Goal: Task Accomplishment & Management: Manage account settings

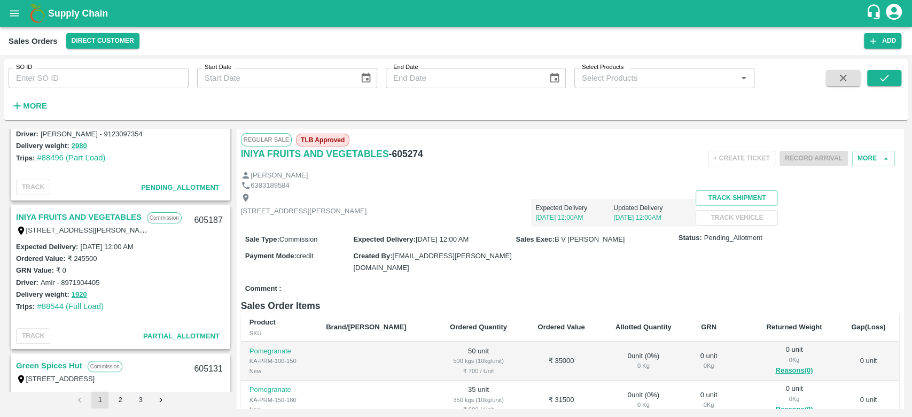
scroll to position [230, 0]
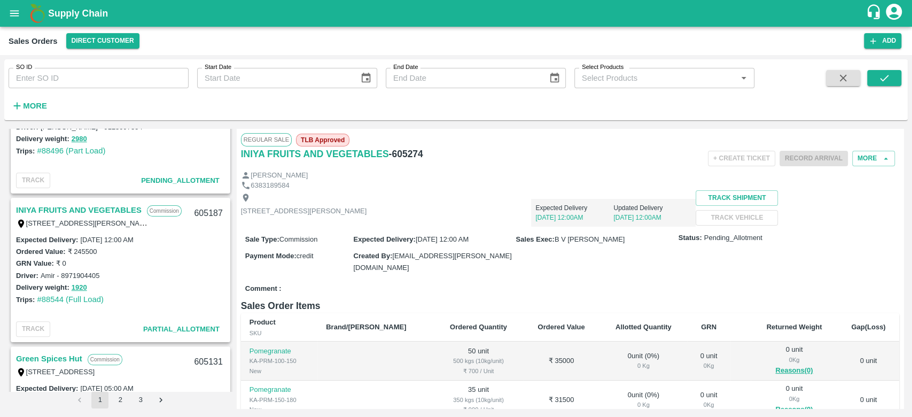
click at [85, 204] on link "INIYA FRUITS AND VEGETABLES" at bounding box center [79, 210] width 126 height 14
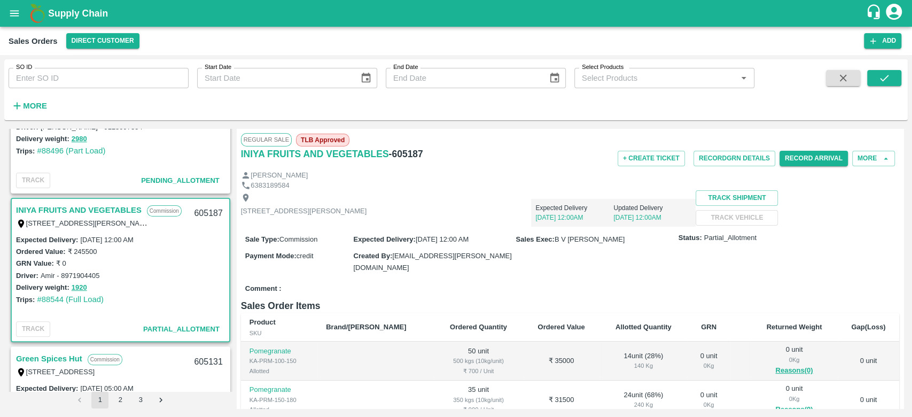
click at [85, 204] on link "INIYA FRUITS AND VEGETABLES" at bounding box center [79, 210] width 126 height 14
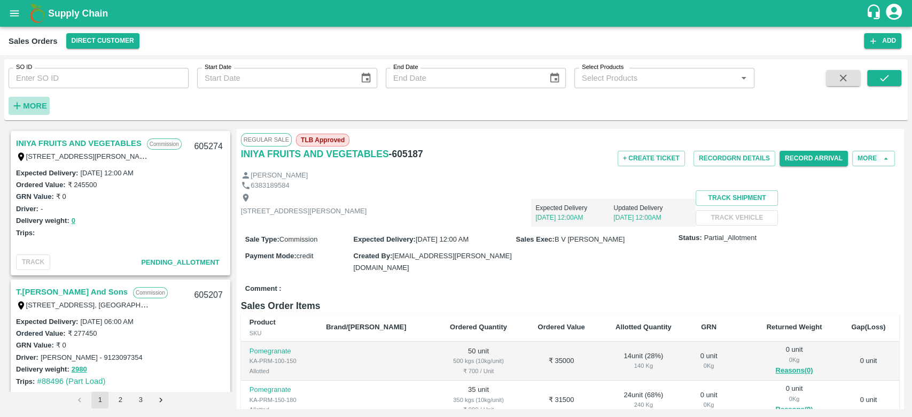
click at [34, 106] on strong "More" at bounding box center [35, 106] width 24 height 9
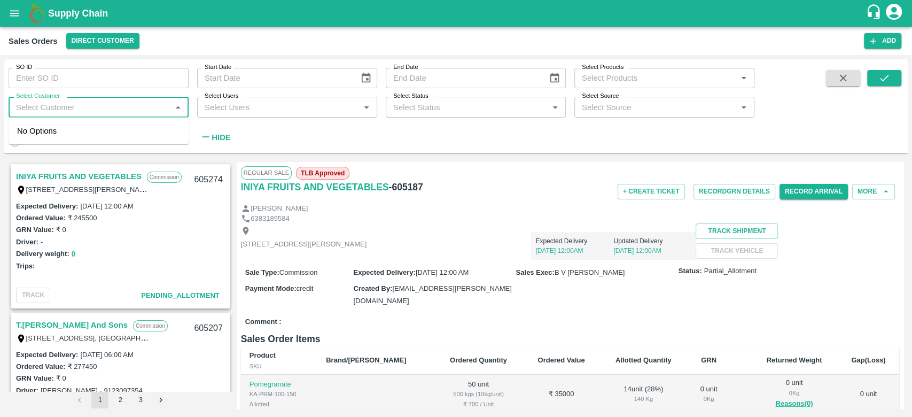
click at [34, 106] on input "Select Customer" at bounding box center [90, 107] width 156 height 14
type input "iniya"
click at [47, 134] on div "INIYA FRUITS AND VEGETABLES" at bounding box center [104, 136] width 123 height 12
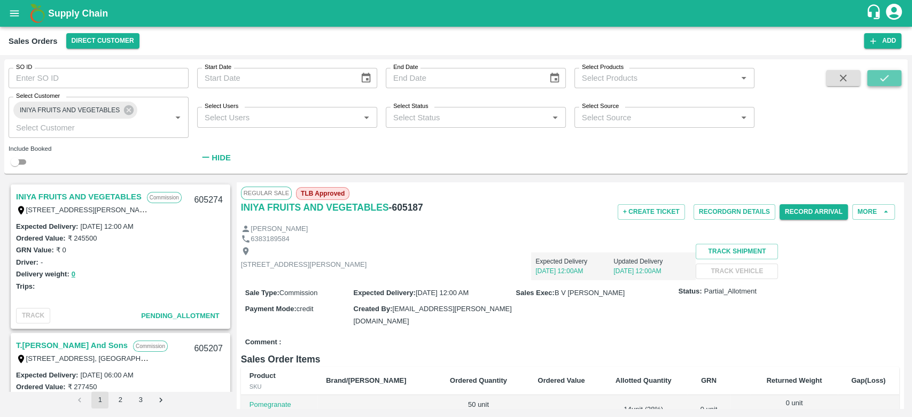
click at [890, 76] on icon "submit" at bounding box center [885, 78] width 12 height 12
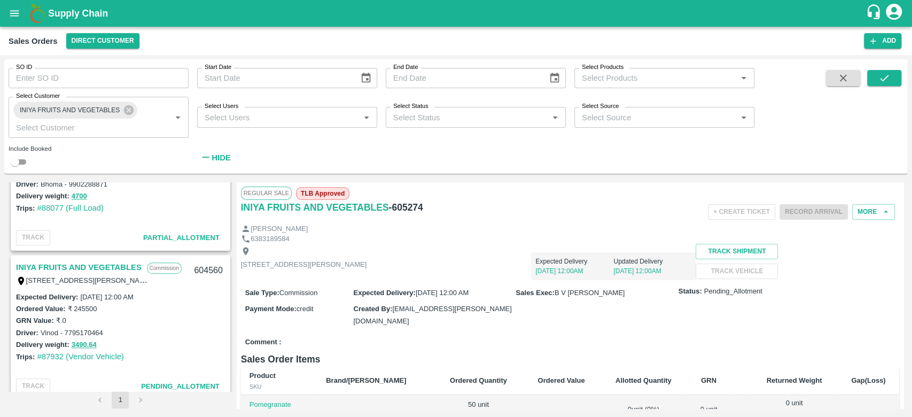
scroll to position [671, 0]
click at [85, 267] on link "INIYA FRUITS AND VEGETABLES" at bounding box center [79, 269] width 126 height 14
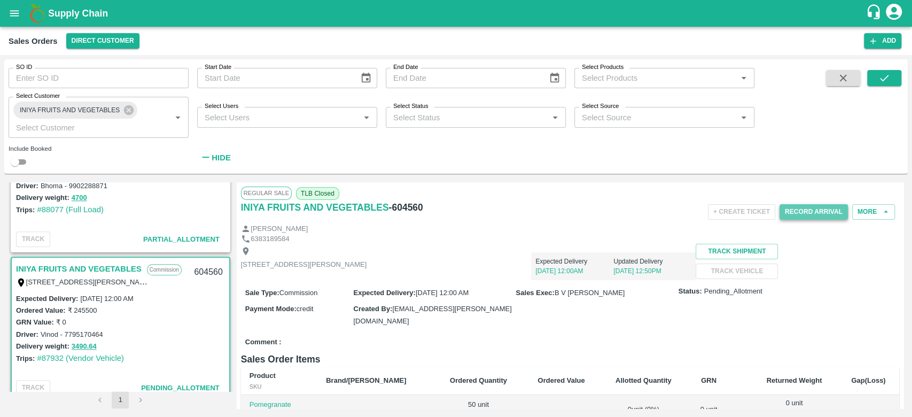
click at [833, 213] on button "Record Arrival" at bounding box center [814, 211] width 68 height 15
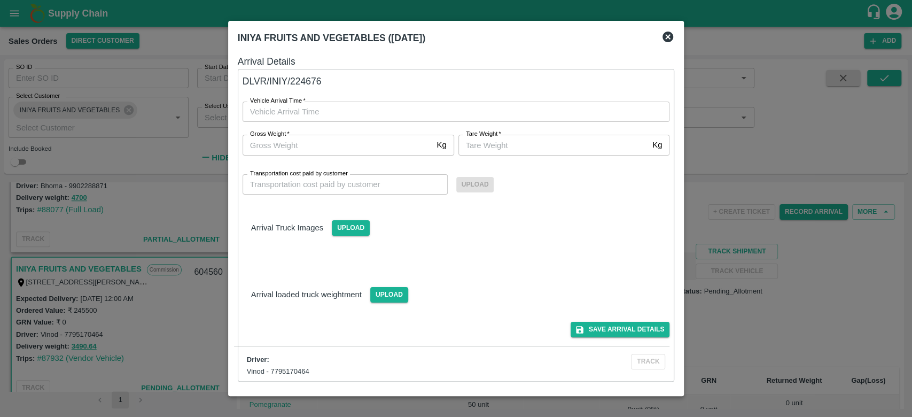
type input "DD/MM/YYYY hh:mm aa"
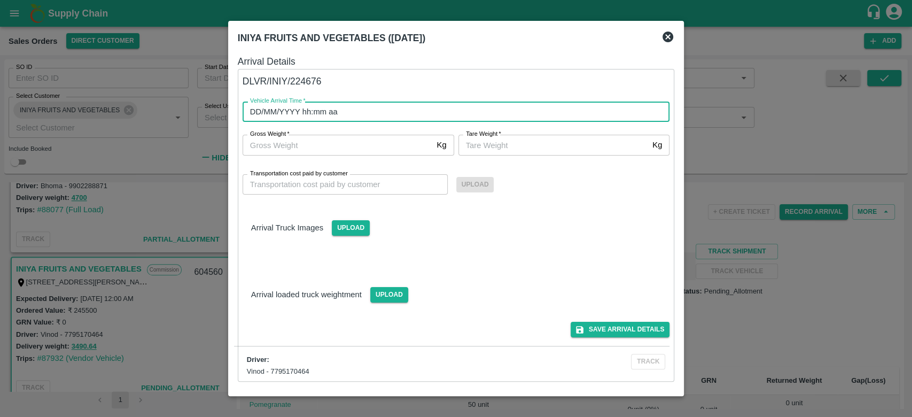
click at [328, 109] on input "DD/MM/YYYY hh:mm aa" at bounding box center [453, 112] width 420 height 20
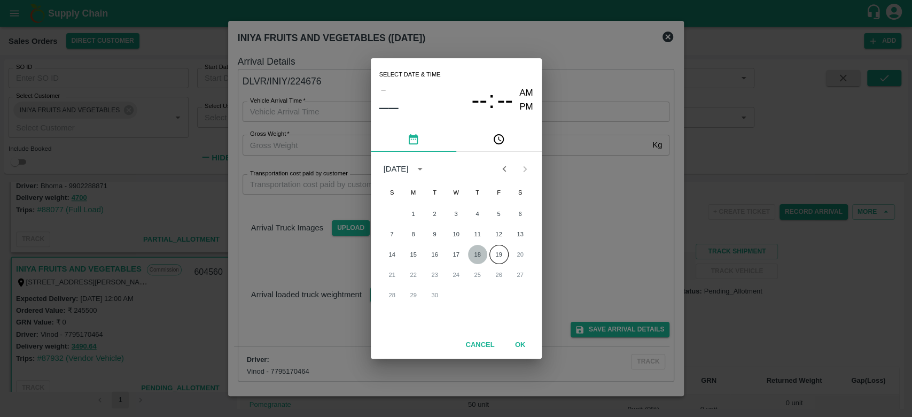
click at [479, 255] on button "18" at bounding box center [477, 254] width 19 height 19
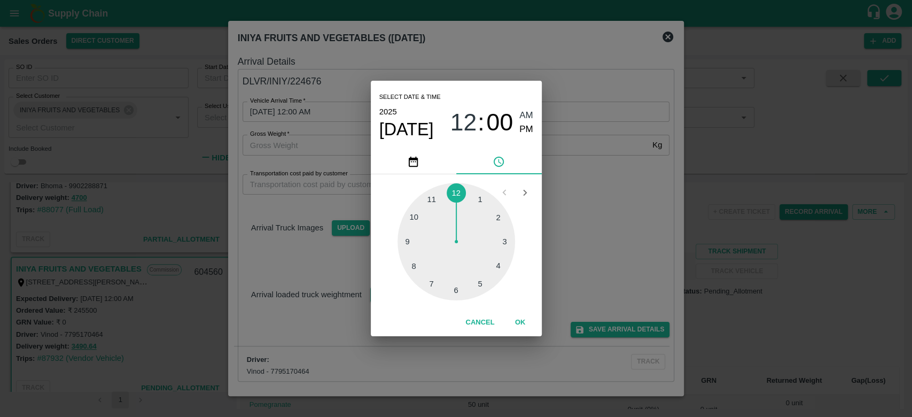
click at [432, 206] on div at bounding box center [457, 242] width 118 height 118
type input "[DATE] 11:00 AM"
click at [526, 321] on button "OK" at bounding box center [520, 322] width 34 height 19
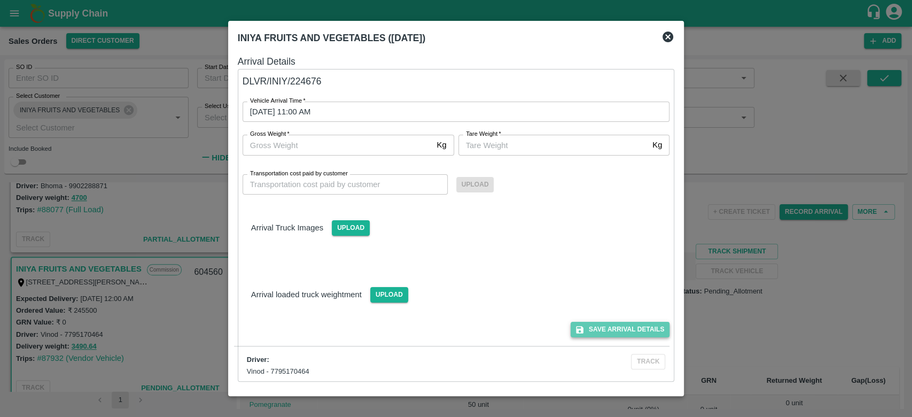
click at [623, 328] on button "Save Arrival Details" at bounding box center [620, 329] width 99 height 15
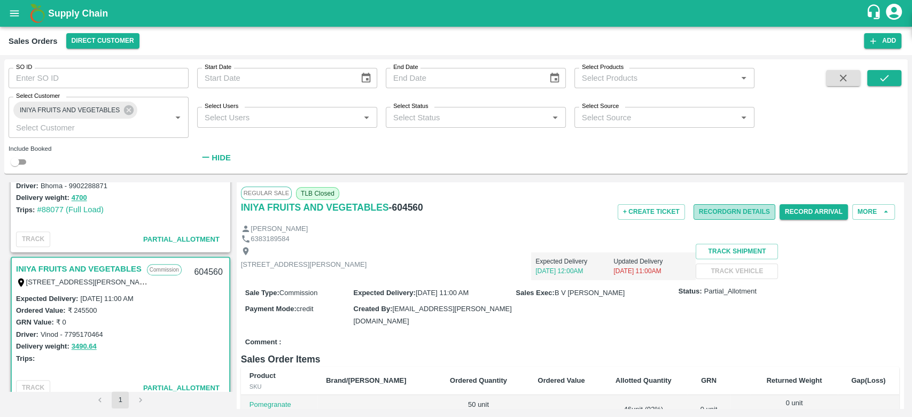
click at [744, 208] on button "Record GRN Details" at bounding box center [735, 211] width 82 height 15
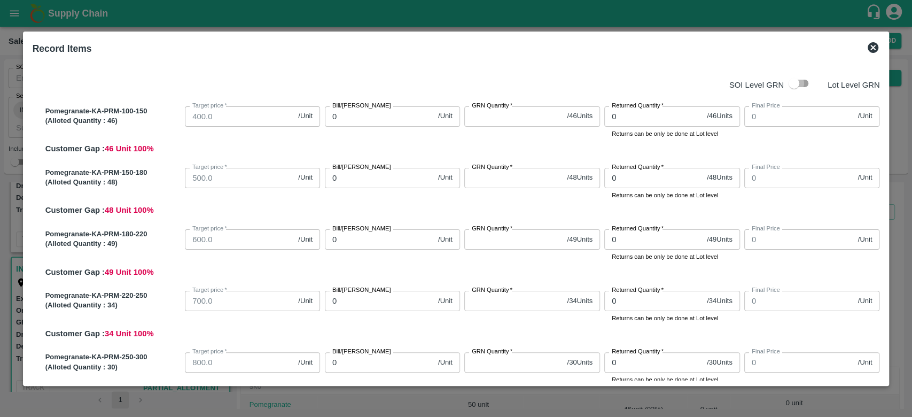
click at [802, 87] on input "checkbox" at bounding box center [794, 83] width 61 height 20
checkbox input "true"
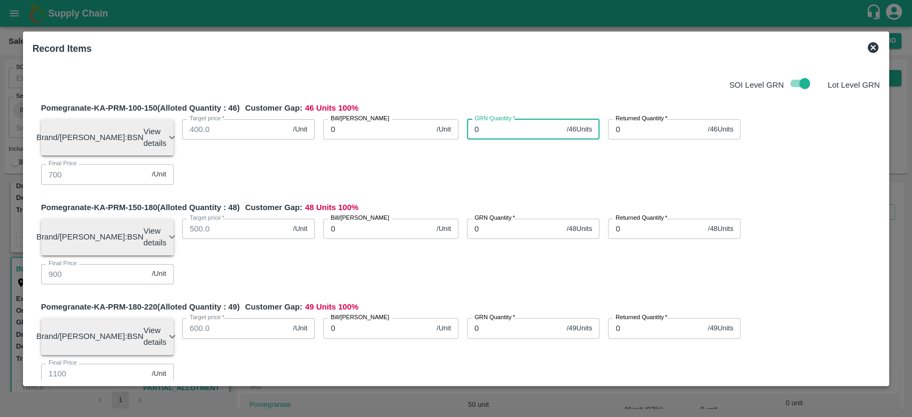
click at [526, 134] on input "0" at bounding box center [515, 129] width 96 height 20
type input "05"
type input "0"
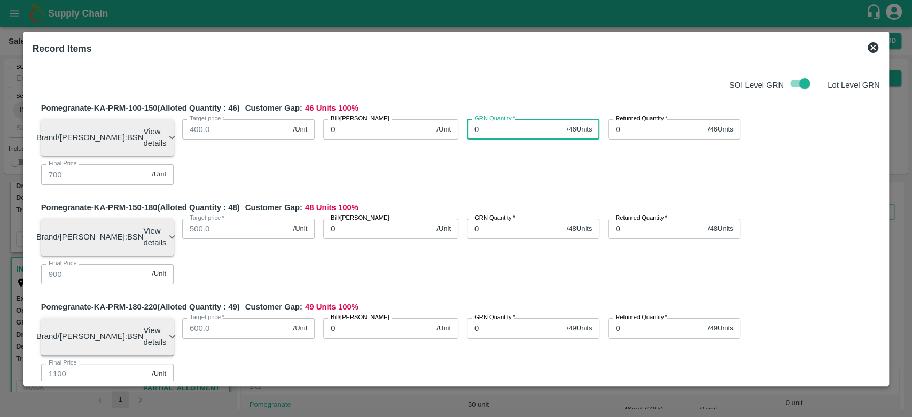
type input "0"
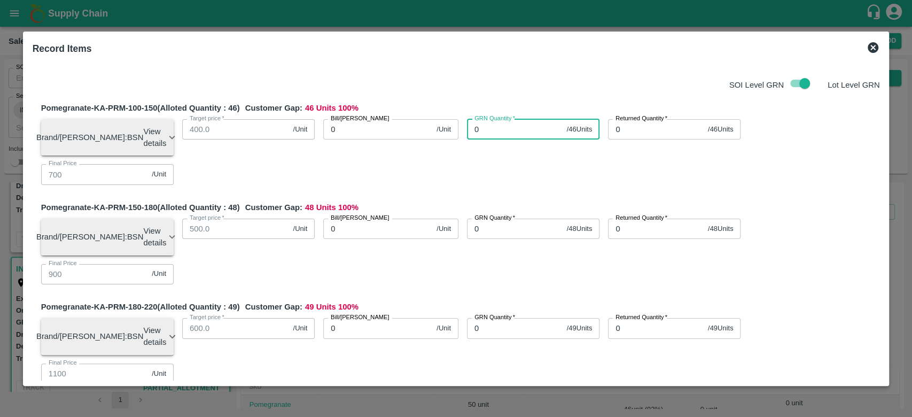
type input "0"
click at [487, 135] on input "GRN Quantity   *" at bounding box center [515, 129] width 96 height 20
type input "46"
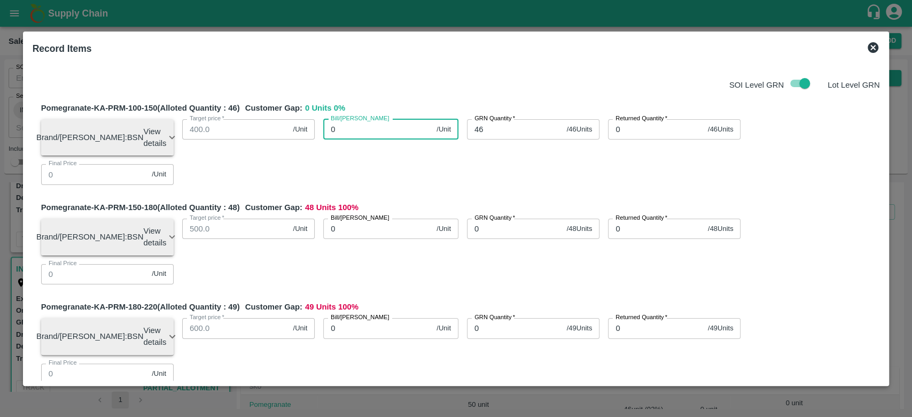
click at [388, 131] on input "0" at bounding box center [377, 129] width 109 height 20
type input "79"
type input "791"
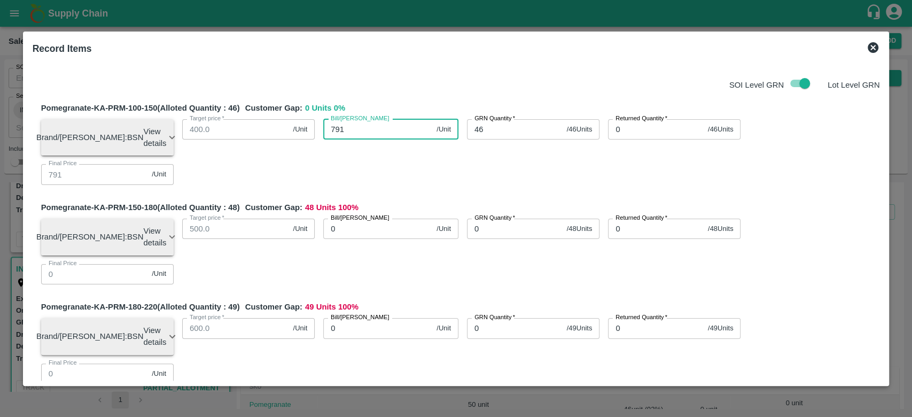
type input "791.3"
type input "791.304"
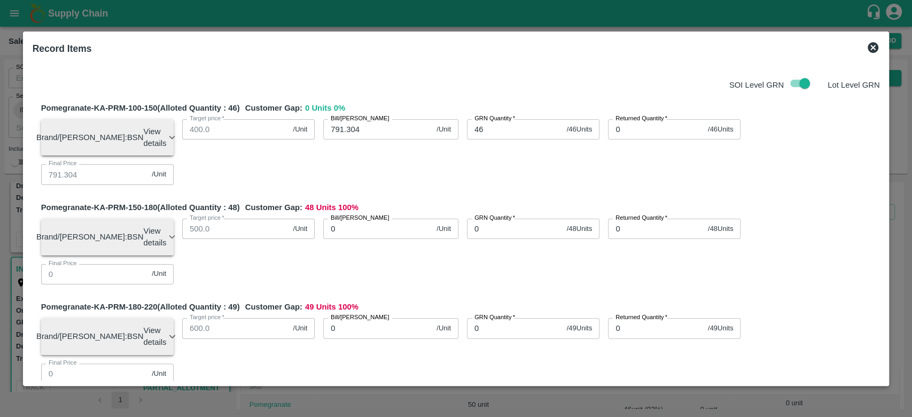
click at [372, 164] on div "Pomegranate-KA-PRM-100-150 (Alloted Quantity : 46 ) Customer Gap: 0 Units 0 % B…" at bounding box center [460, 147] width 839 height 91
click at [493, 219] on input "0" at bounding box center [515, 229] width 96 height 20
type input "48"
click at [364, 214] on label "Bill/[PERSON_NAME]" at bounding box center [360, 218] width 59 height 9
click at [364, 219] on input "0" at bounding box center [377, 229] width 109 height 20
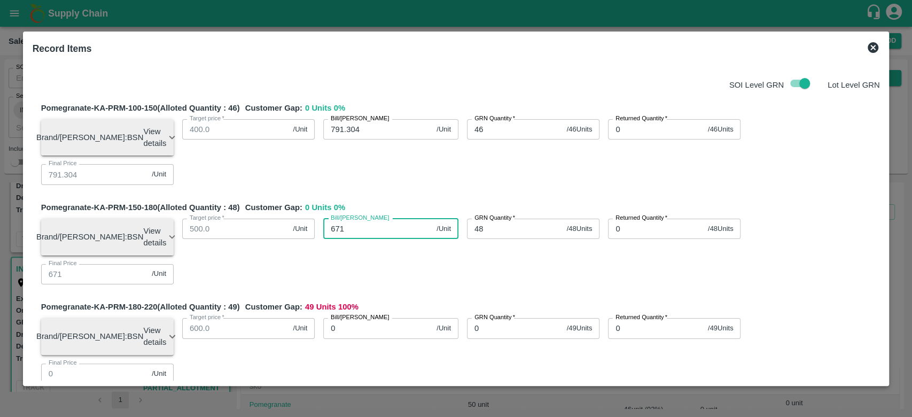
type input "671.8"
type input "671.87"
type input "671.875"
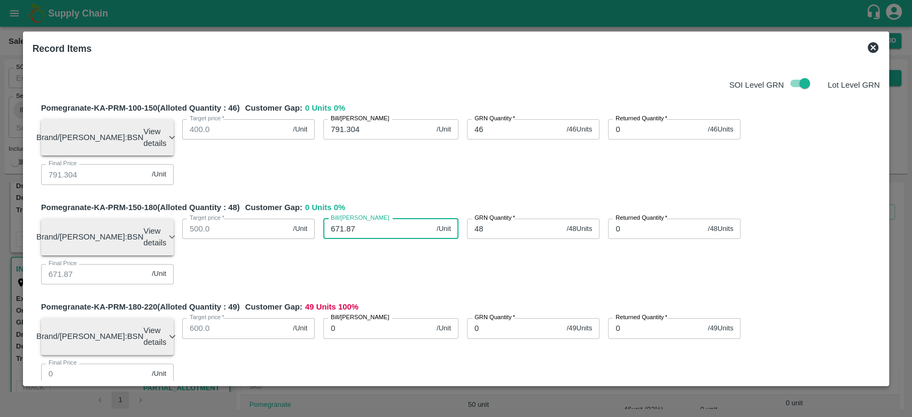
type input "671.875"
click at [385, 222] on div "Bill/[PERSON_NAME] 671.875 /Unit Bill/[PERSON_NAME]" at bounding box center [387, 232] width 144 height 45
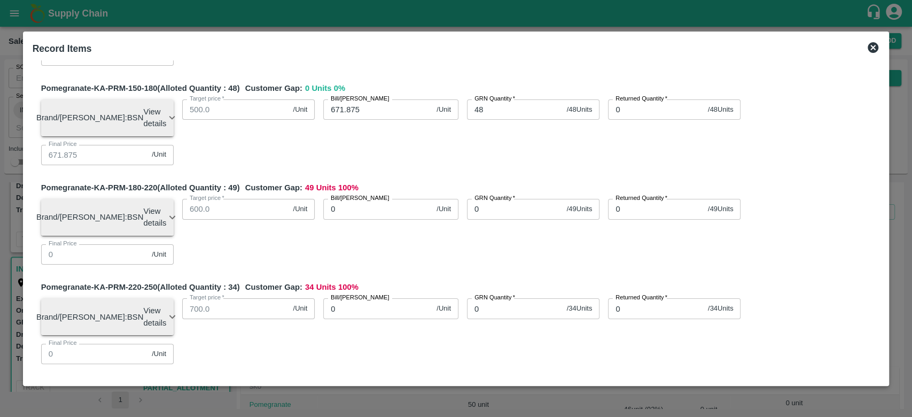
scroll to position [123, 0]
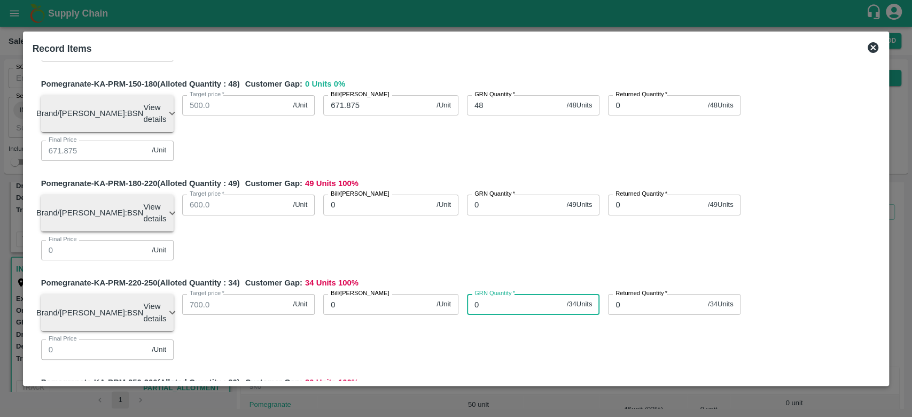
click at [489, 294] on input "0" at bounding box center [515, 304] width 96 height 20
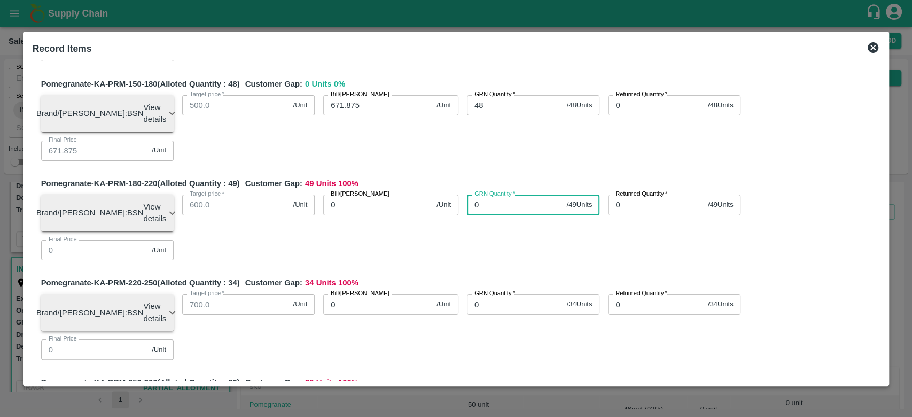
click at [498, 195] on input "0" at bounding box center [515, 205] width 96 height 20
type input "49"
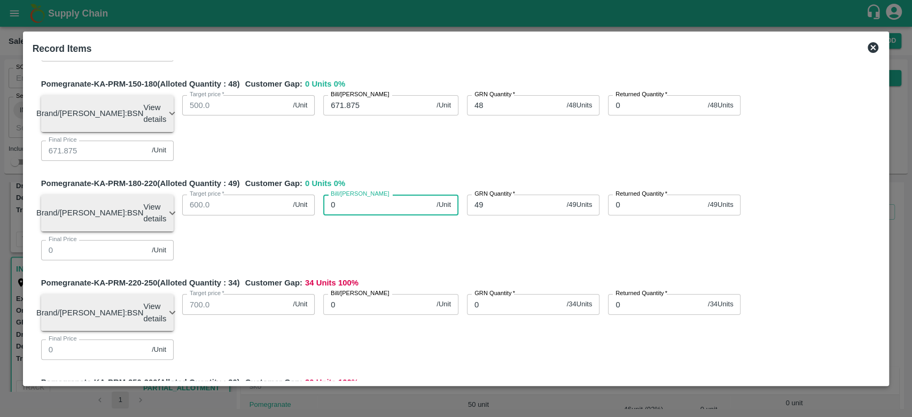
click at [400, 195] on input "0" at bounding box center [377, 205] width 109 height 20
type input "41"
type input "416"
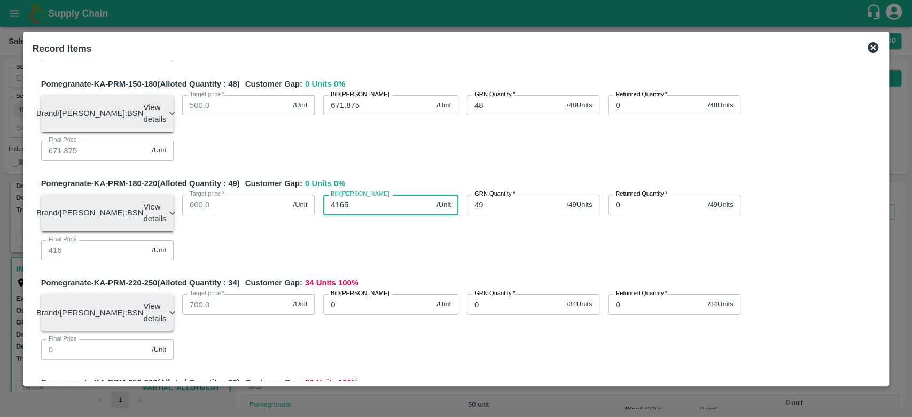
type input "41650"
click at [372, 195] on input "41650" at bounding box center [377, 205] width 109 height 20
type input "4165"
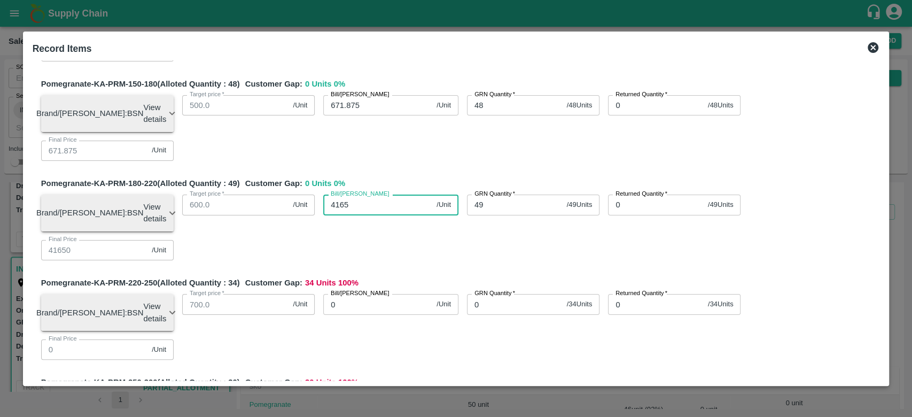
type input "4165"
type input "4"
type input "85"
type input "850"
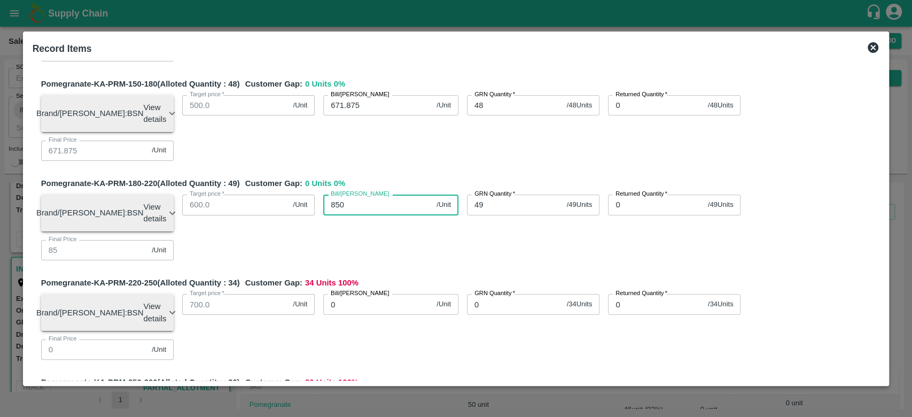
type input "850"
click at [419, 186] on div "Bill/[PERSON_NAME] 850 /Unit Bill/[PERSON_NAME]" at bounding box center [387, 208] width 144 height 45
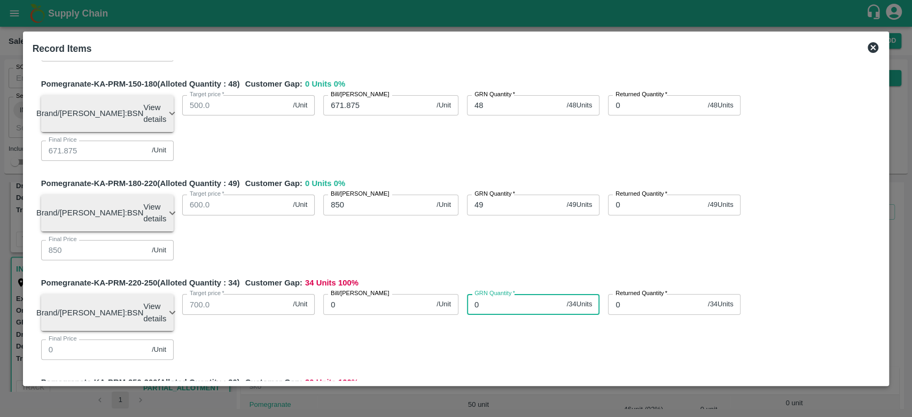
click at [511, 294] on input "0" at bounding box center [515, 304] width 96 height 20
type input "34"
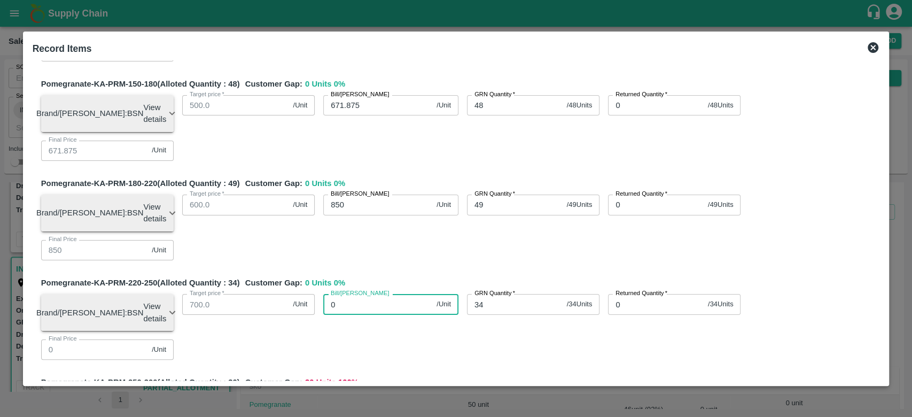
click at [392, 294] on input "0" at bounding box center [377, 304] width 109 height 20
type input "89"
type input "894"
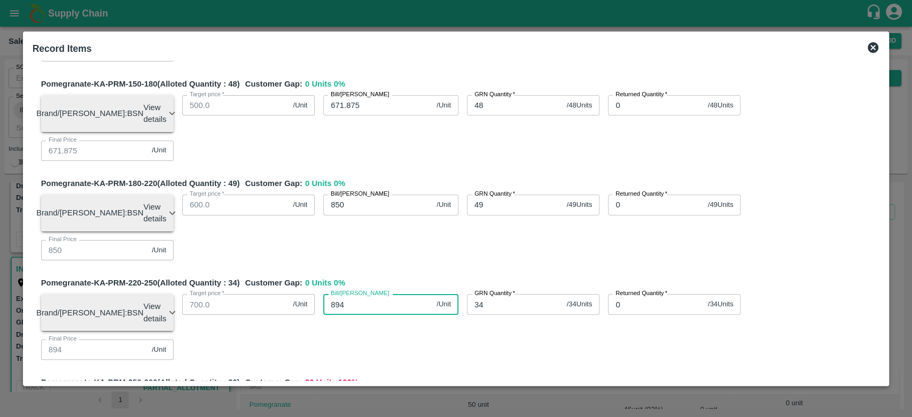
type input "894.1"
type input "894.11"
type input "894.117"
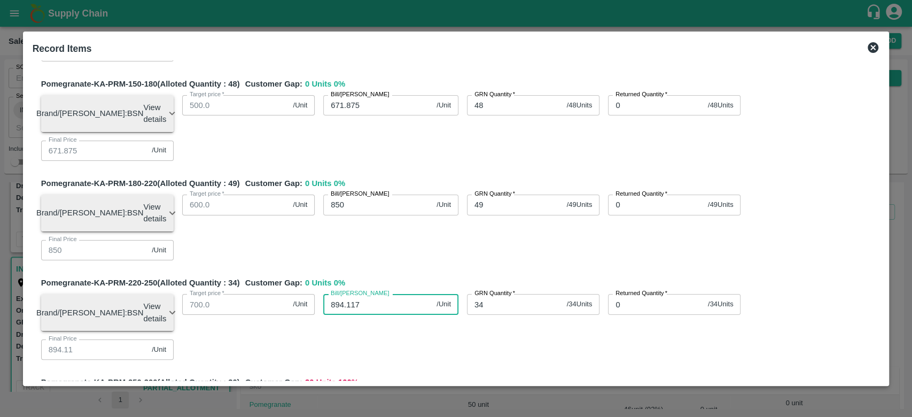
type input "894.117"
click at [400, 277] on div "Pomegranate-KA-PRM-220-250 (Alloted Quantity : 34 ) Customer Gap: 0 Units 0 % B…" at bounding box center [460, 322] width 839 height 91
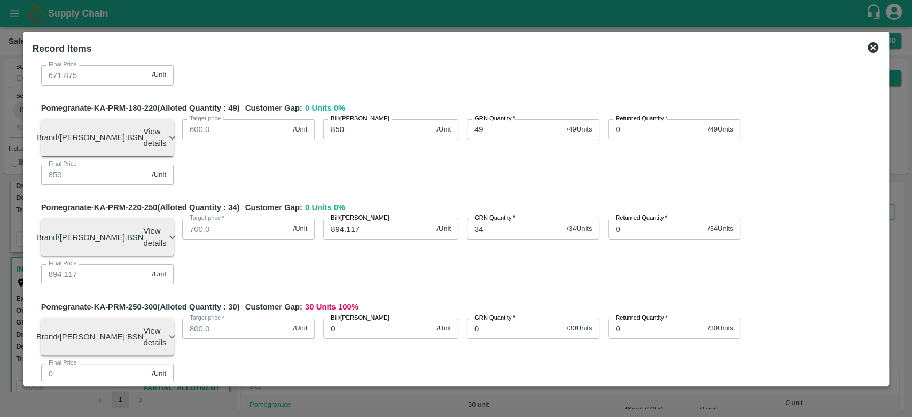
scroll to position [199, 0]
click at [492, 318] on input "0" at bounding box center [515, 328] width 96 height 20
type input "30"
click at [402, 318] on input "0" at bounding box center [377, 328] width 109 height 20
type input "945"
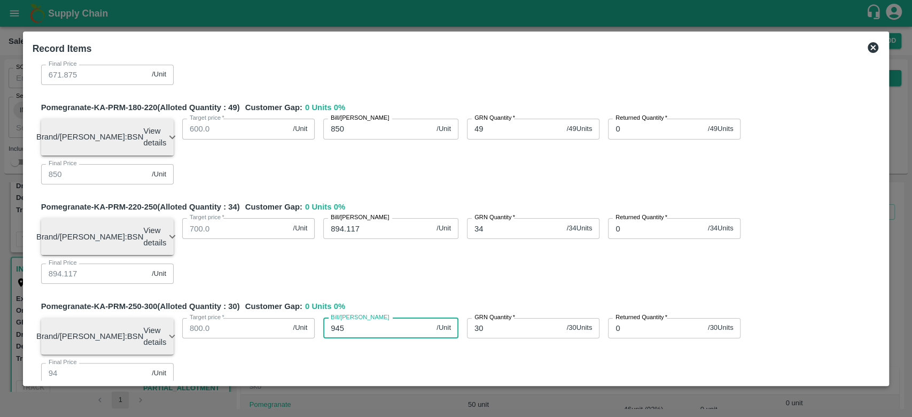
type input "945"
click at [429, 300] on div "Pomegranate-KA-PRM-250-300 (Alloted Quantity : 30 ) Customer Gap: 0 Units 0 % B…" at bounding box center [460, 345] width 839 height 91
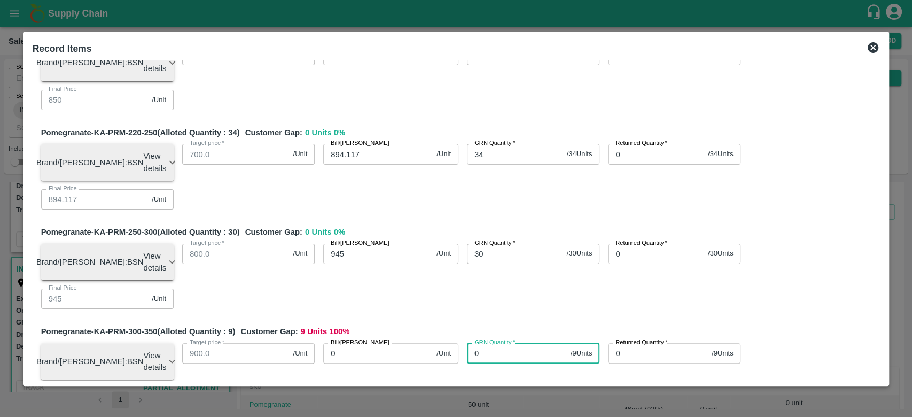
click at [519, 343] on input "0" at bounding box center [516, 353] width 99 height 20
type input "9"
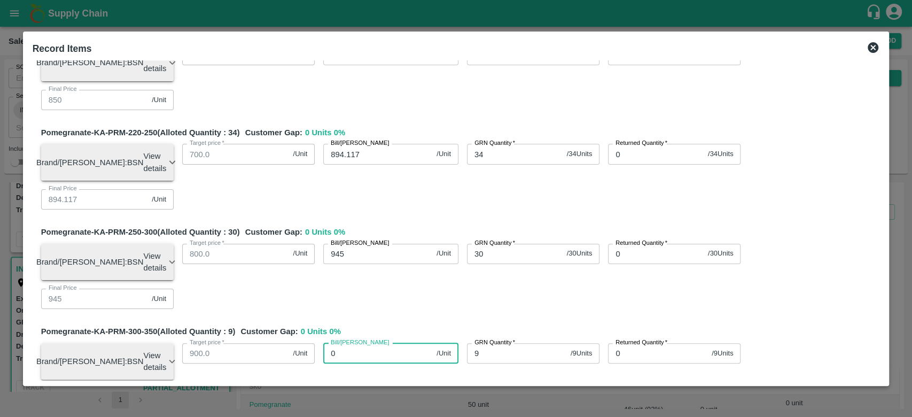
click at [370, 343] on input "0" at bounding box center [377, 353] width 109 height 20
type input "12"
type input "1200"
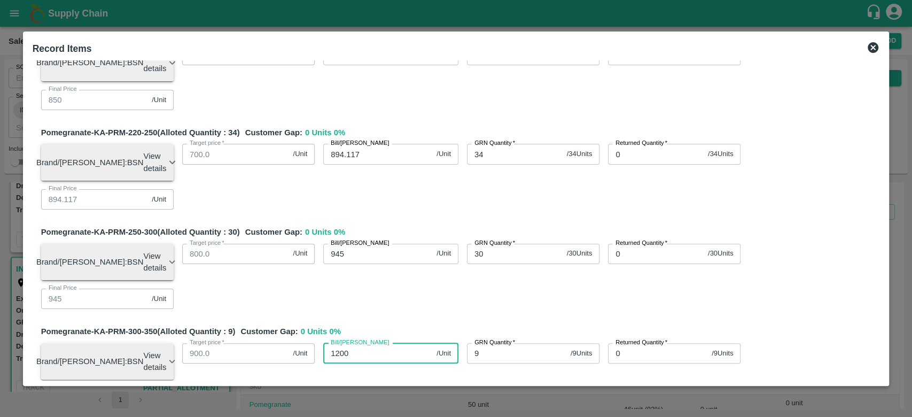
type input "1200"
click at [458, 325] on div "Pomegranate-KA-PRM-300-350 (Alloted Quantity : 9 ) Customer Gap: 0 Units 0 % Br…" at bounding box center [460, 370] width 839 height 91
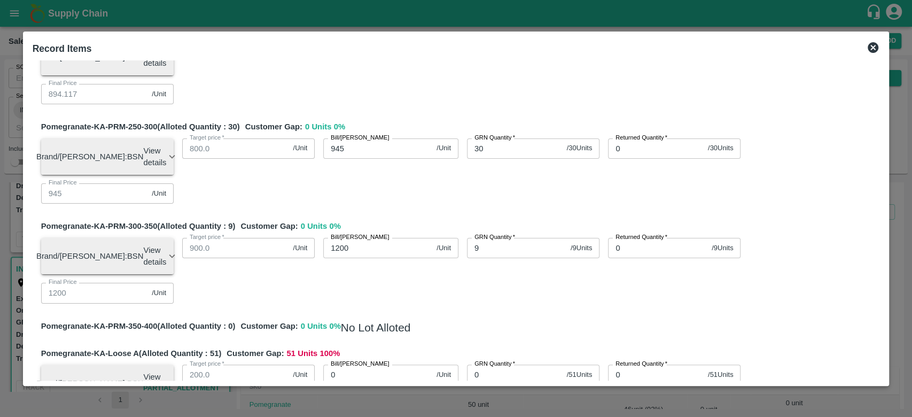
scroll to position [388, 0]
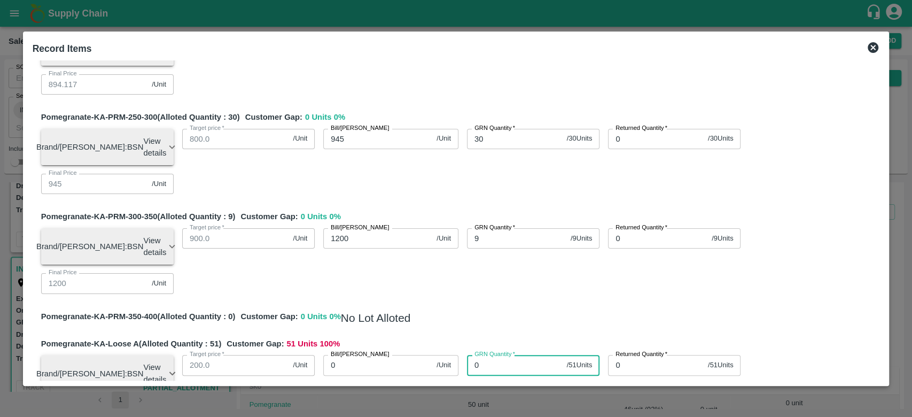
click at [506, 355] on input "0" at bounding box center [515, 365] width 96 height 20
type input "51"
click at [536, 182] on div "Pomegranate-KA-PRM-100-150 (Alloted Quantity : 46 ) Customer Gap: 0 Units 0 % B…" at bounding box center [457, 261] width 848 height 1113
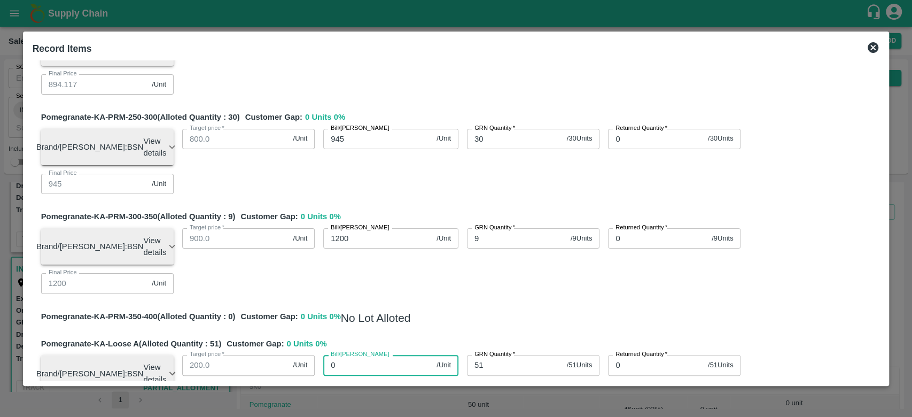
click at [363, 355] on input "0" at bounding box center [377, 365] width 109 height 20
type input "65"
type input "657"
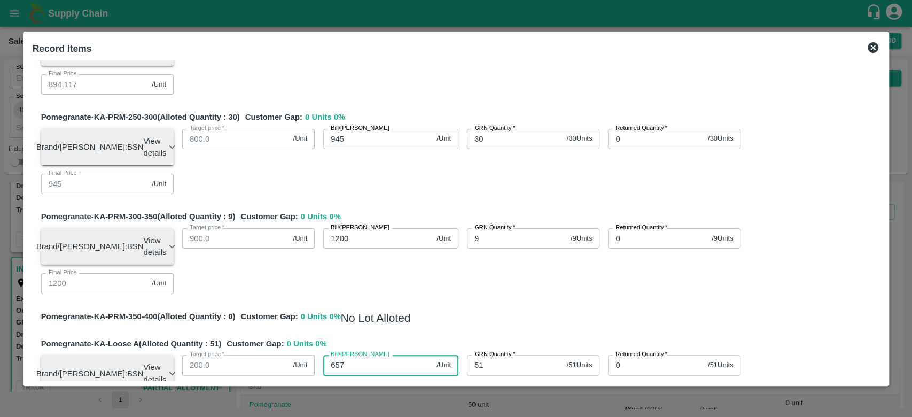
type input "657.8"
type input "657.84"
type input "657.843"
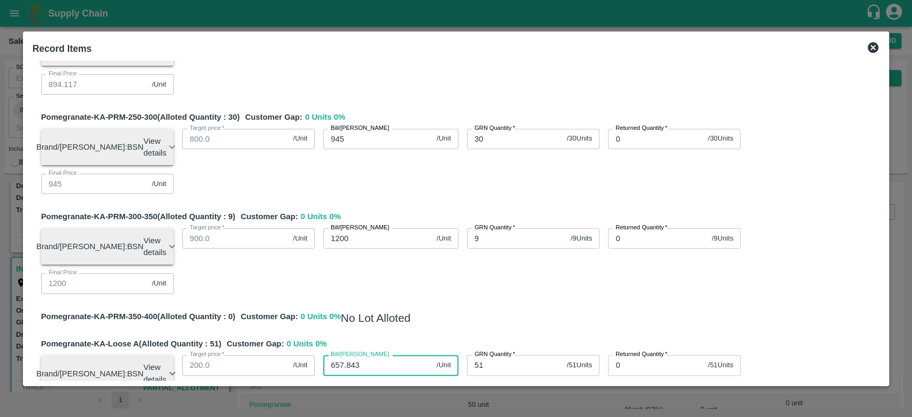
type input "657.843"
click at [390, 346] on div "Bill/[PERSON_NAME] 657.843 /Unit Bill/[PERSON_NAME]" at bounding box center [387, 368] width 144 height 45
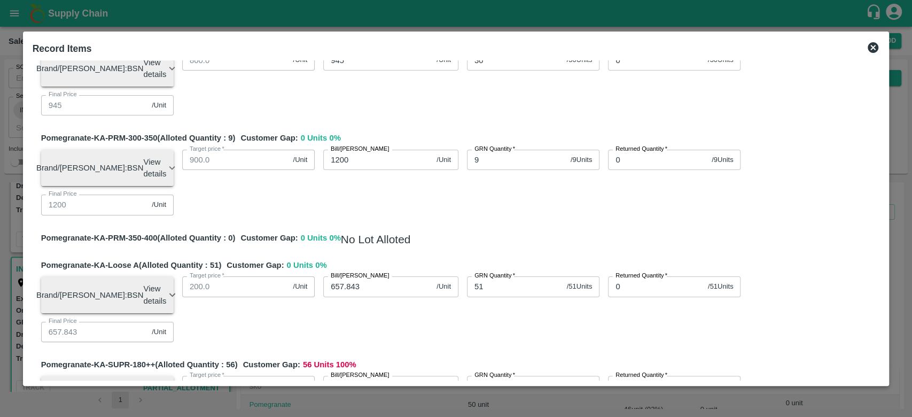
scroll to position [468, 0]
click at [522, 375] on input "0" at bounding box center [515, 385] width 96 height 20
type input "56"
click at [398, 375] on input "0" at bounding box center [377, 385] width 109 height 20
type input "297"
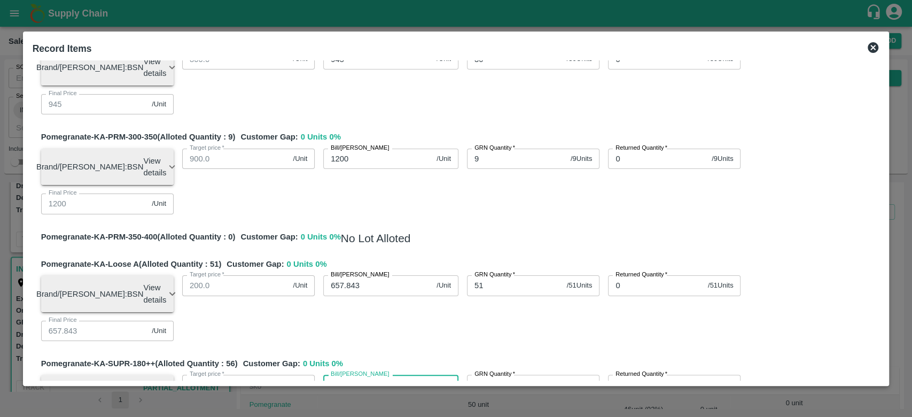
type input "297"
type input "297.3"
type input "297.32"
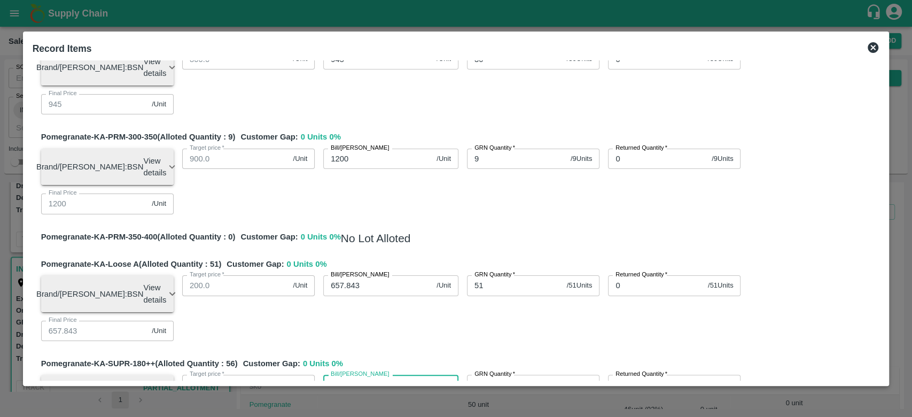
type input "297.321"
click at [370, 275] on input "657.843" at bounding box center [377, 285] width 109 height 20
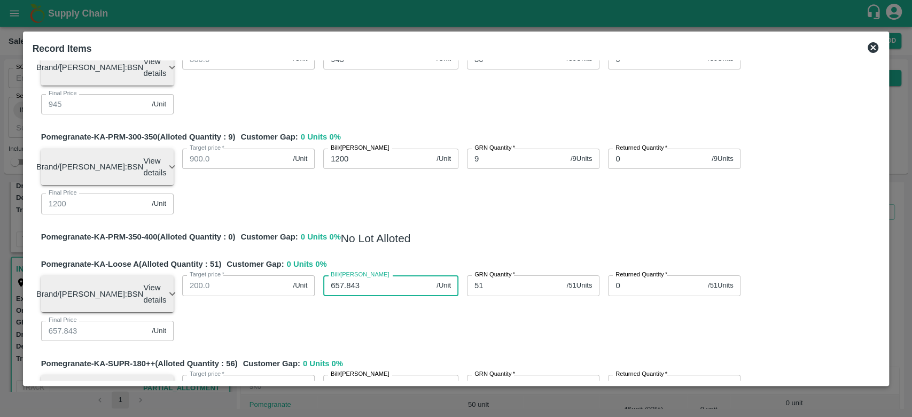
type input "657.84"
type input "6"
type input "419"
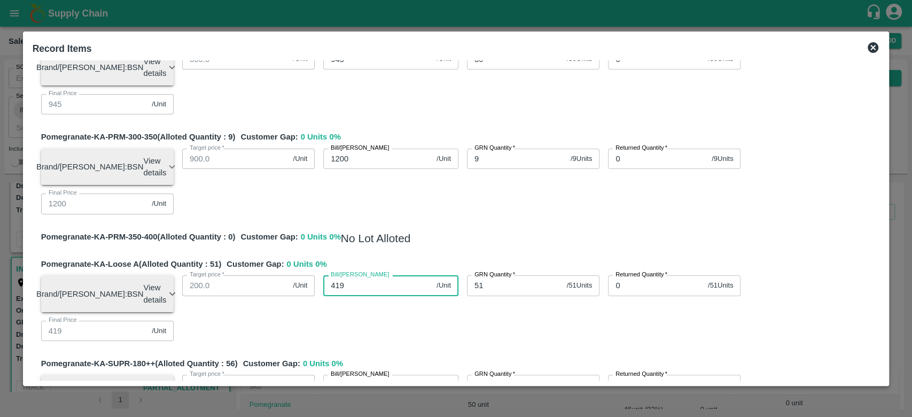
type input "419.1"
type input "419.11"
type input "419.117"
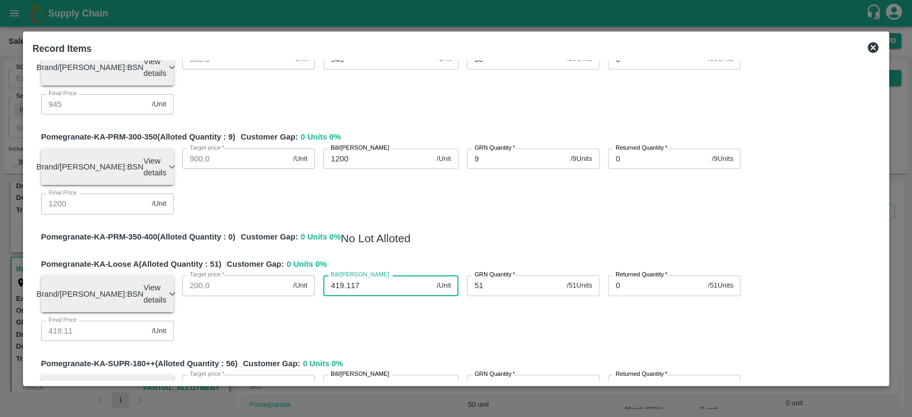
type input "419.117"
click at [438, 178] on div "Pomegranate-KA-PRM-100-150 (Alloted Quantity : 46 ) Customer Gap: 0 Units 0 % B…" at bounding box center [457, 181] width 848 height 1113
click at [382, 375] on input "297.321" at bounding box center [377, 385] width 109 height 20
type input "297.32"
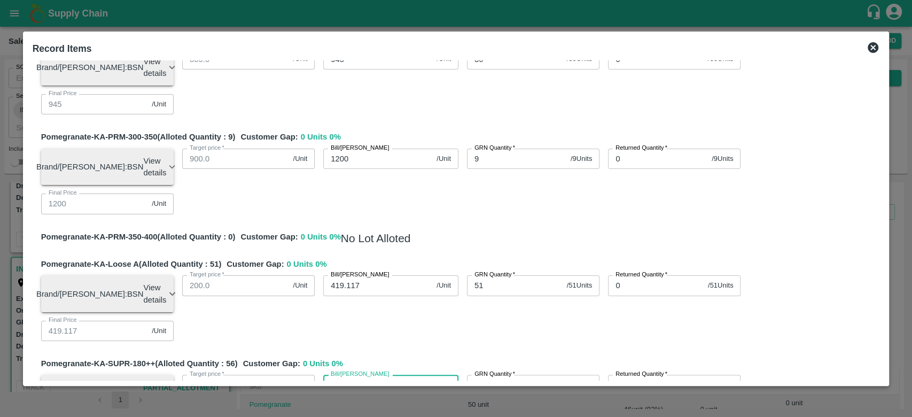
type input "297.32"
type input "2"
type input "599"
type input "599.1"
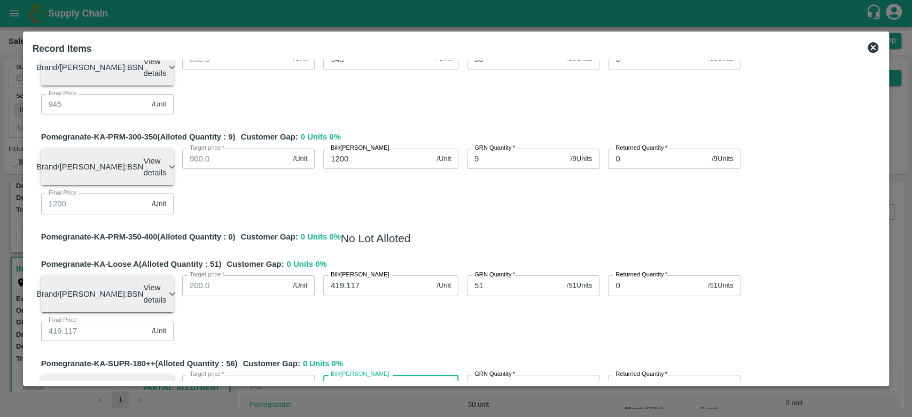
type input "599.1"
type input "599.107"
click at [431, 253] on div "Pomegranate-KA-PRM-100-150 (Alloted Quantity : 46 ) Customer Gap: 0 Units 0 % B…" at bounding box center [457, 181] width 848 height 1113
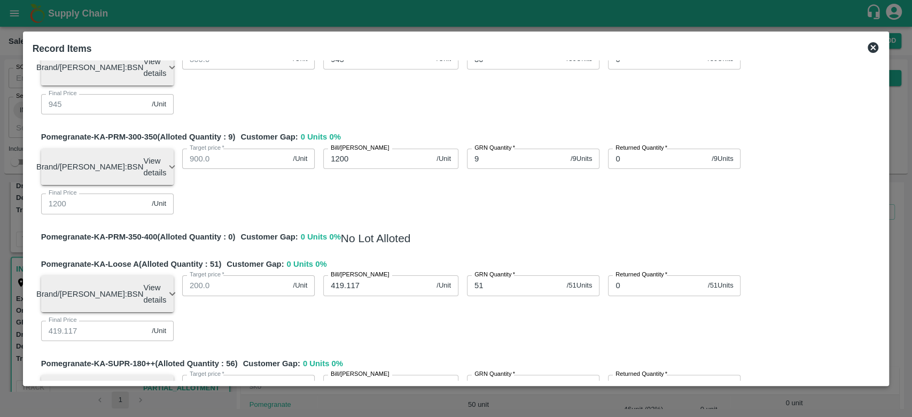
type input "38"
type input "438"
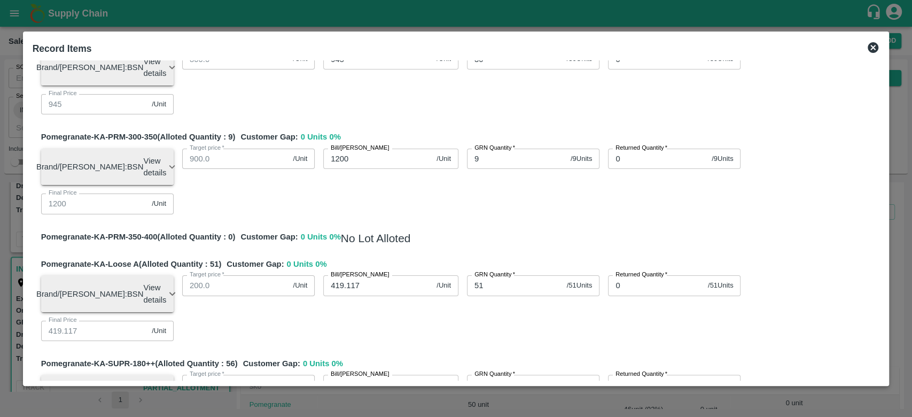
type input "438.1"
type input "438.157"
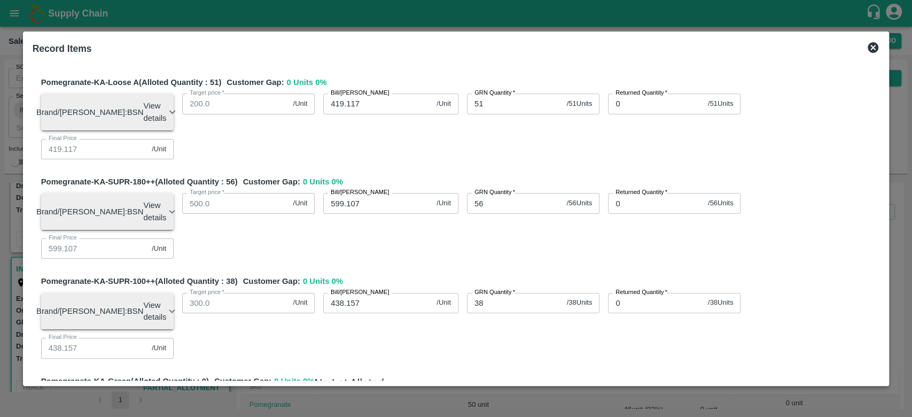
scroll to position [650, 0]
type input "6"
type input "533"
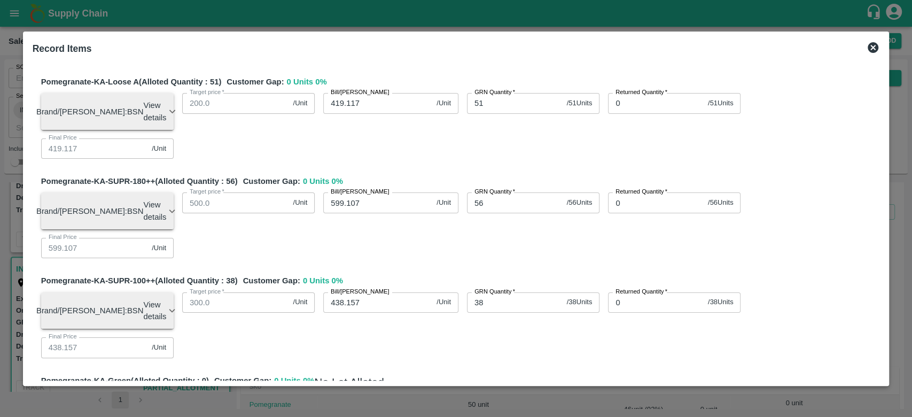
type input "533"
type input "533.3"
type input "533.33"
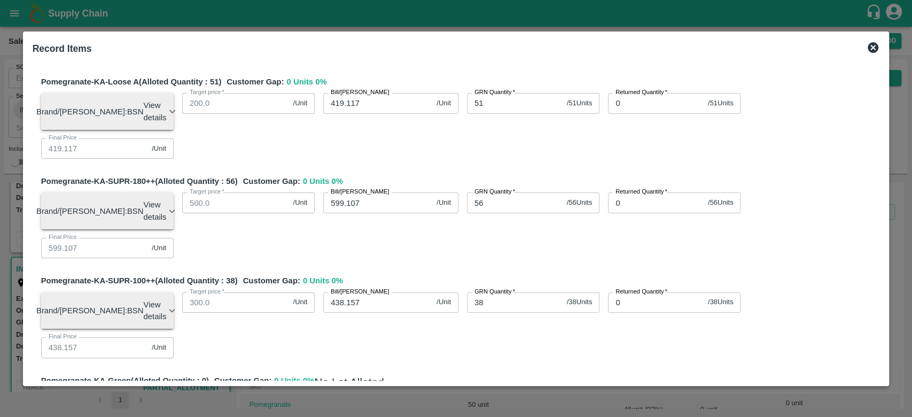
type input "533.333"
click at [503, 402] on div "Pomegranate-KA-Damage Fruit (Alloted Quantity : 0 ) Customer Gap: 0 Units 0 % N…" at bounding box center [460, 411] width 839 height 19
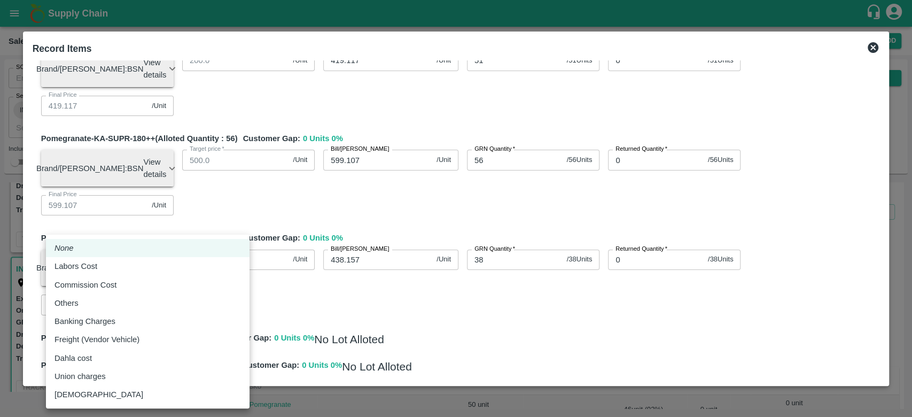
click at [219, 309] on body "Supply Chain Sales Orders Direct Customer Add SO ID SO ID Start Date Start Date…" at bounding box center [456, 208] width 912 height 417
click at [113, 299] on div "Others" at bounding box center [148, 303] width 186 height 12
type input "Others"
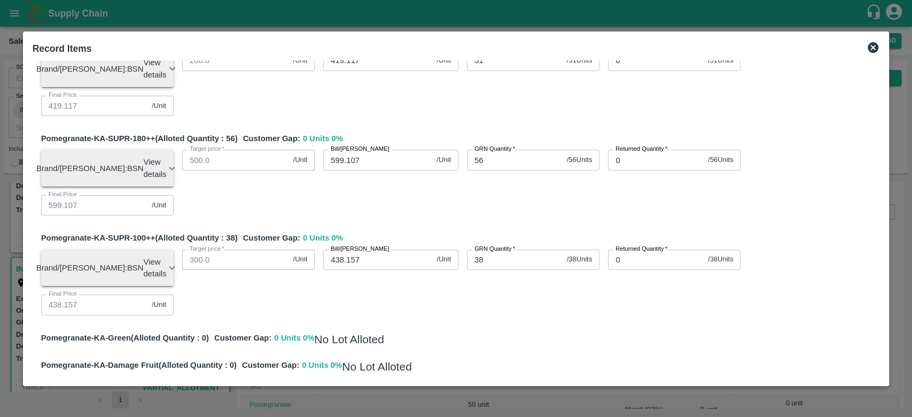
type input "1"
type input "791.30128"
type input "671.87228"
type input "849.99728"
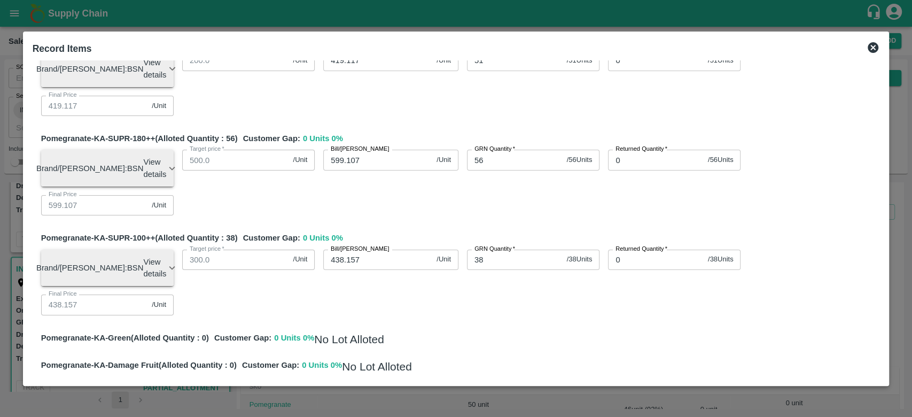
type input "894.11428"
type input "944.99728"
type input "1199.99728"
type input "419.11428"
type input "599.10428"
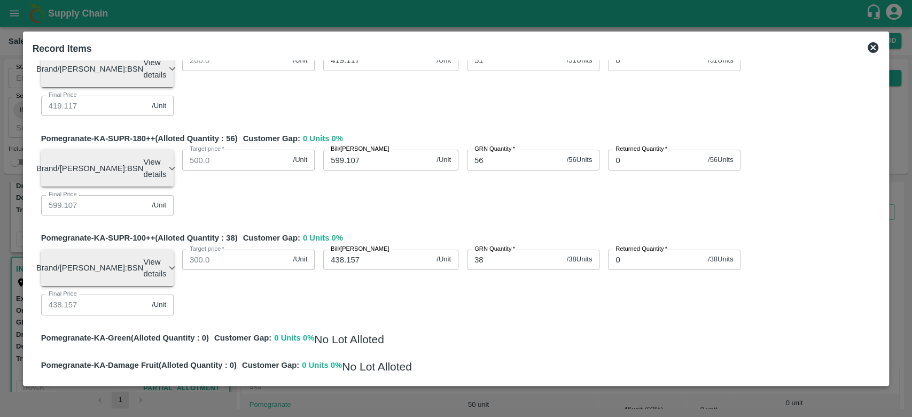
type input "438.15428"
type input "533.33028"
type input "0.00272"
type input "12"
type input "791.2713"
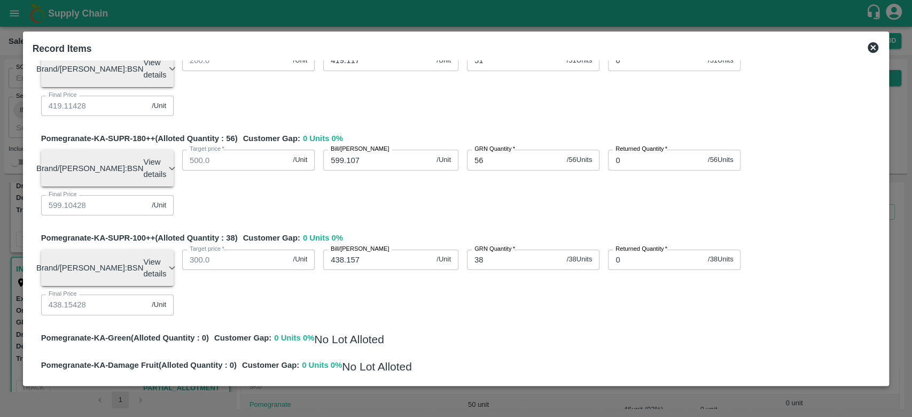
type input "671.8423"
type input "849.9673"
type input "894.0843"
type input "944.9673"
type input "1199.9673"
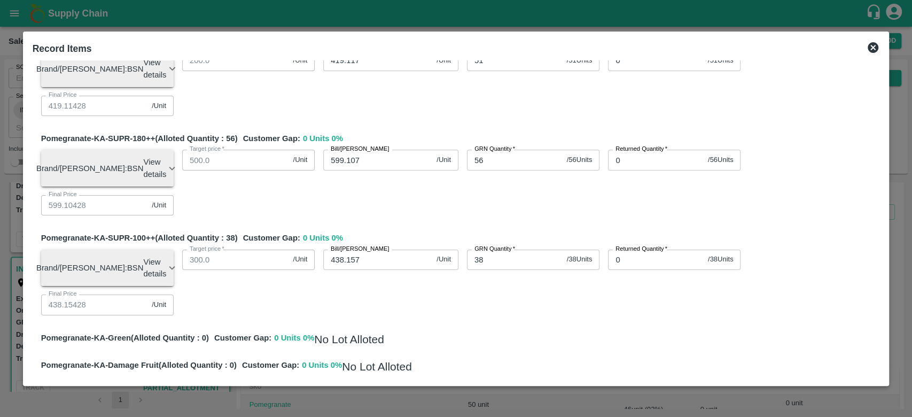
type input "419.0843"
type input "599.0743"
type input "438.1243"
type input "533.3003"
type input "0.0327"
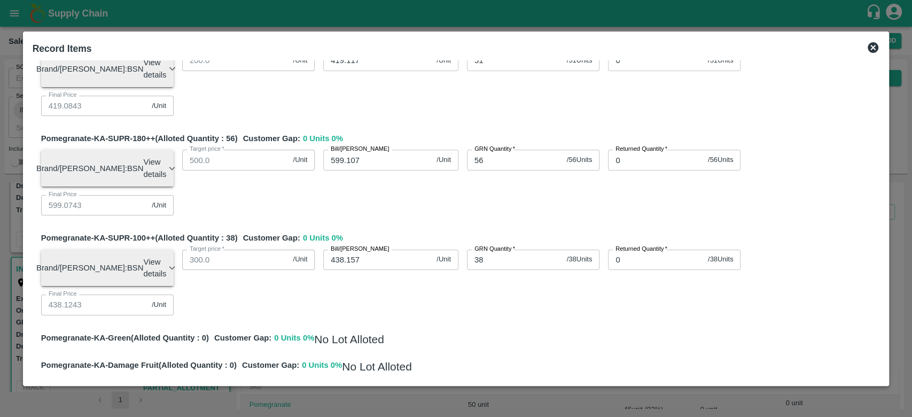
type input "128"
type input "790.95523"
type input "671.52623"
type input "849.65123"
type input "893.76823"
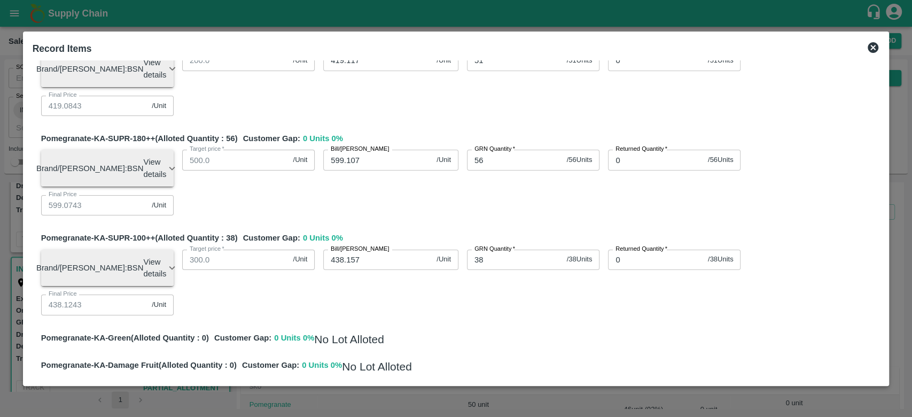
type input "944.65123"
type input "1199.65123"
type input "418.76823"
type input "598.75823"
type input "437.80823"
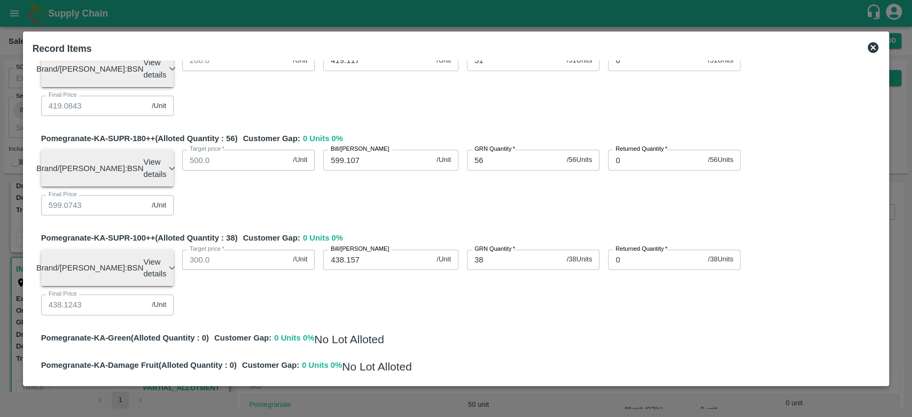
type input "532.98423"
type input "0.34877"
type input "1287"
type input "787.79719"
type input "668.36819"
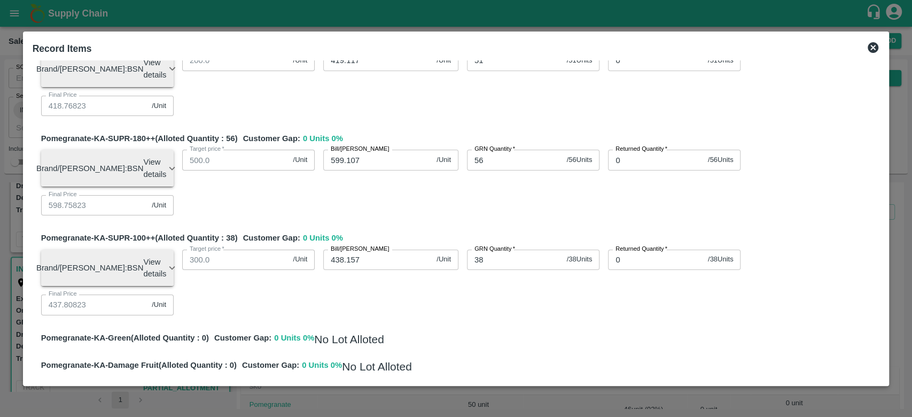
type input "846.49319"
type input "890.61019"
type input "941.49319"
type input "1196.49319"
type input "415.61019"
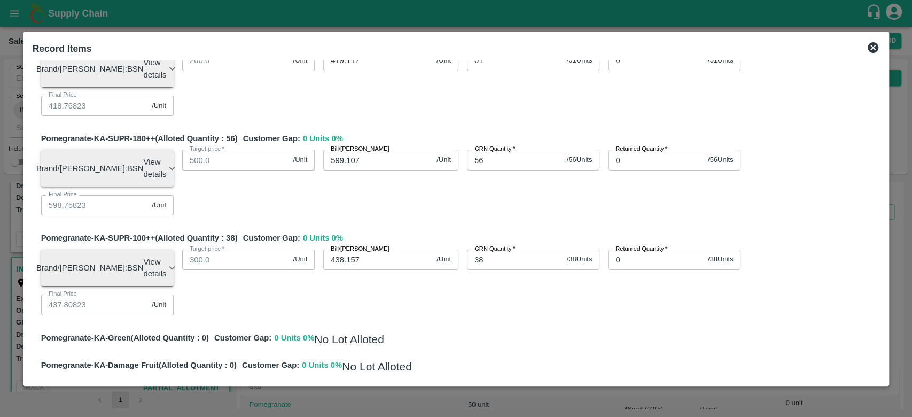
type input "595.60019"
type input "434.65019"
type input "529.82619"
type input "3.50681"
type input "12872"
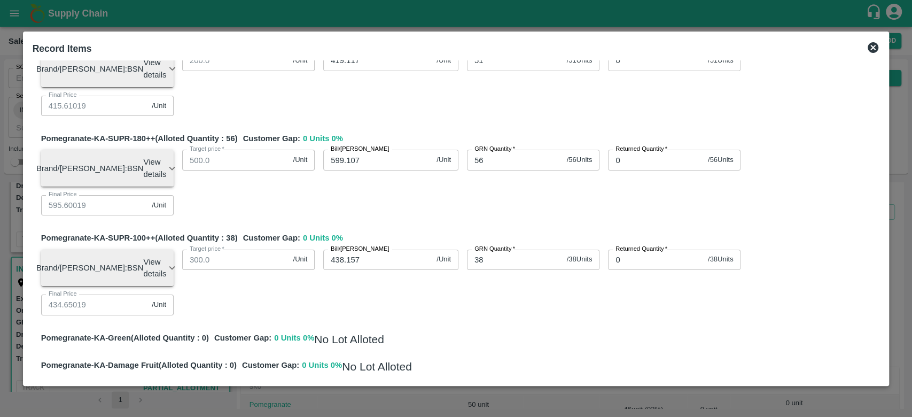
type input "756.23043"
type input "636.80143"
type input "814.92643"
type input "859.04343"
type input "909.92643"
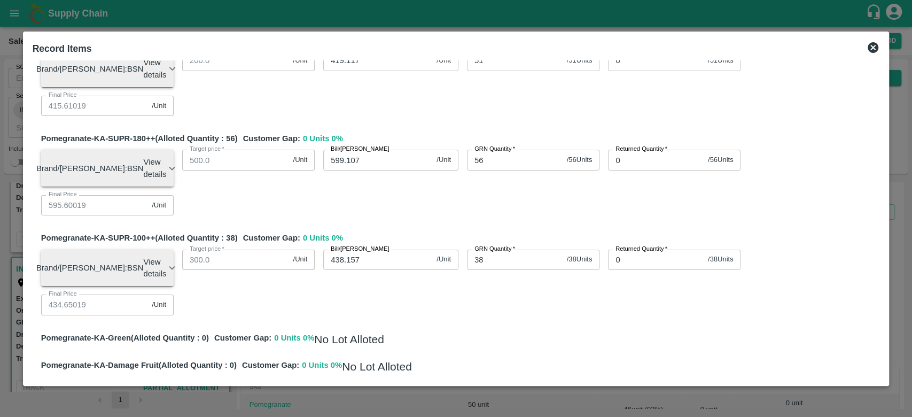
type input "1164.92643"
type input "384.04343"
type input "564.03343"
type input "403.08343"
type input "498.25943"
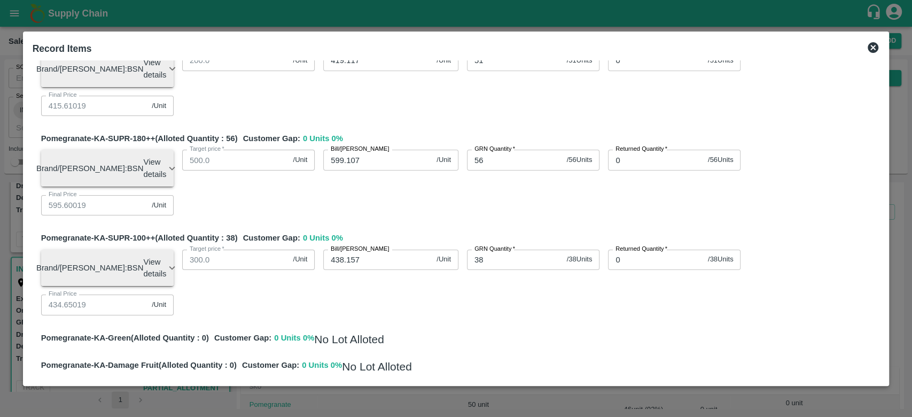
type input "35.07357"
type input "12872"
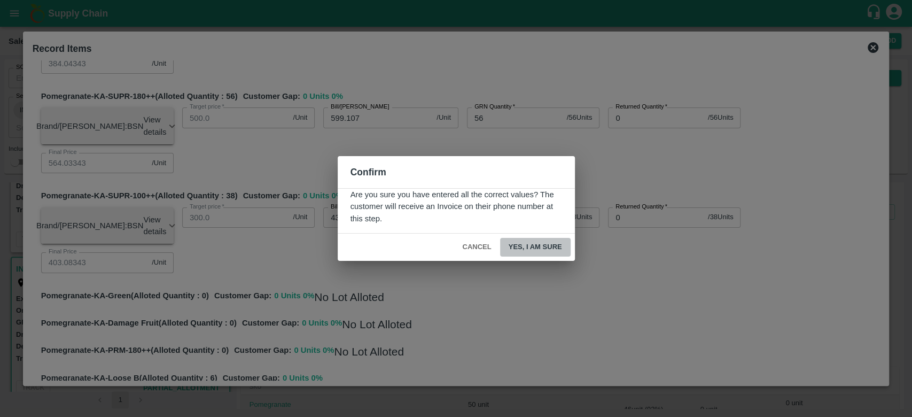
click at [538, 250] on button "Yes, I am sure" at bounding box center [535, 247] width 71 height 19
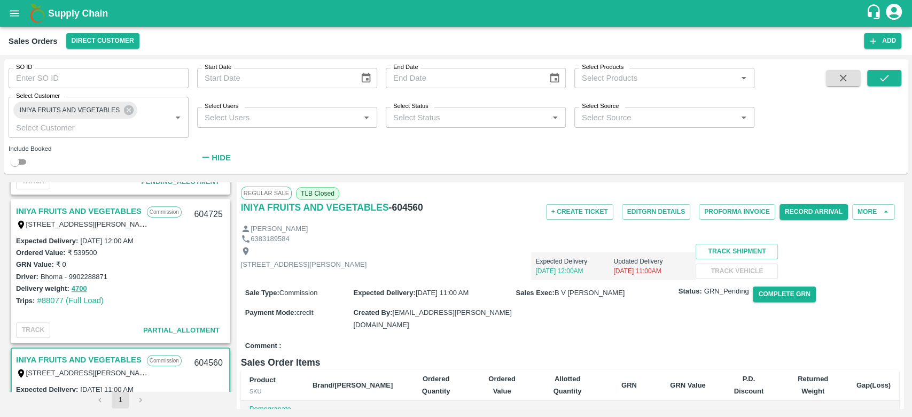
scroll to position [530, 0]
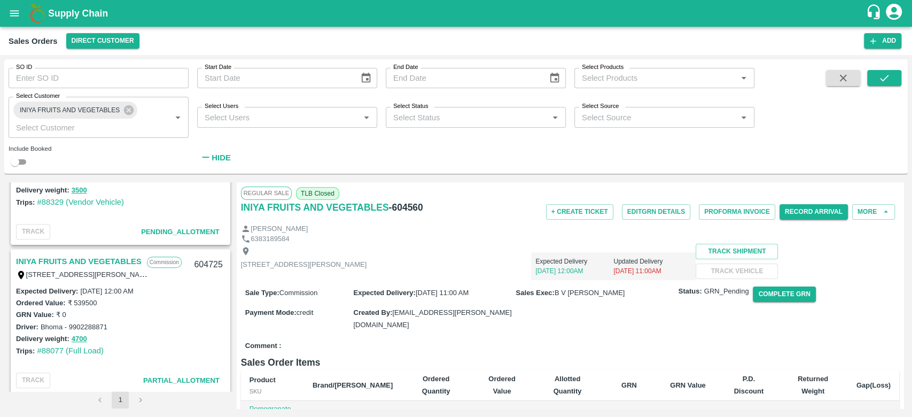
click at [129, 266] on link "INIYA FRUITS AND VEGETABLES" at bounding box center [79, 261] width 126 height 14
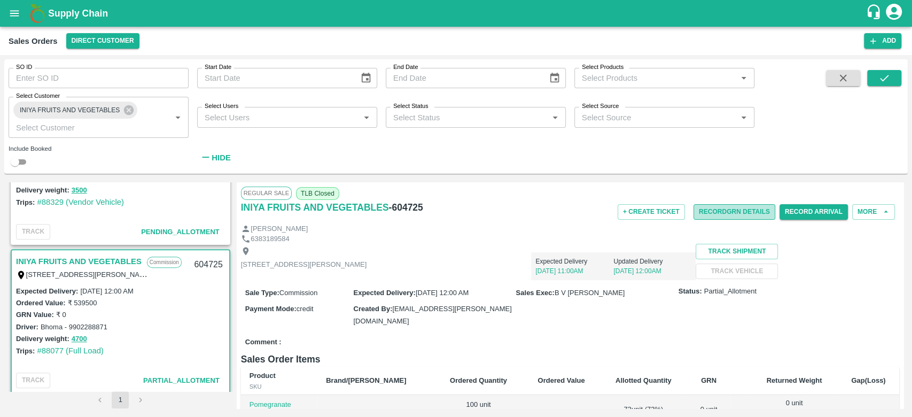
click at [721, 209] on button "Record GRN Details" at bounding box center [735, 211] width 82 height 15
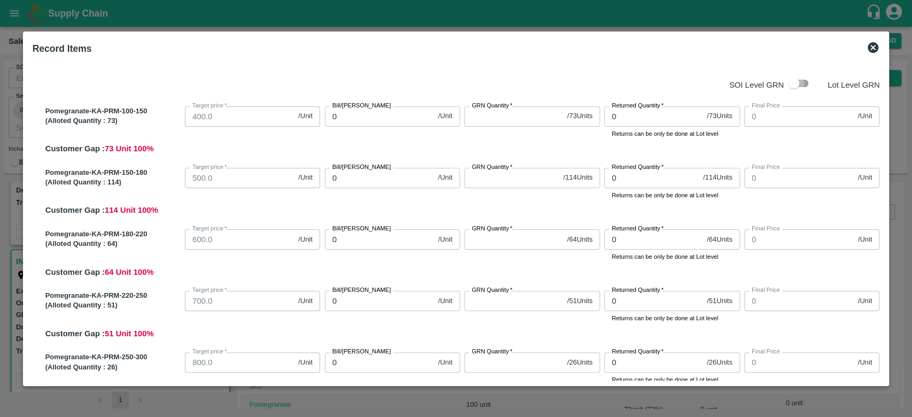
click at [789, 90] on input "checkbox" at bounding box center [794, 83] width 61 height 20
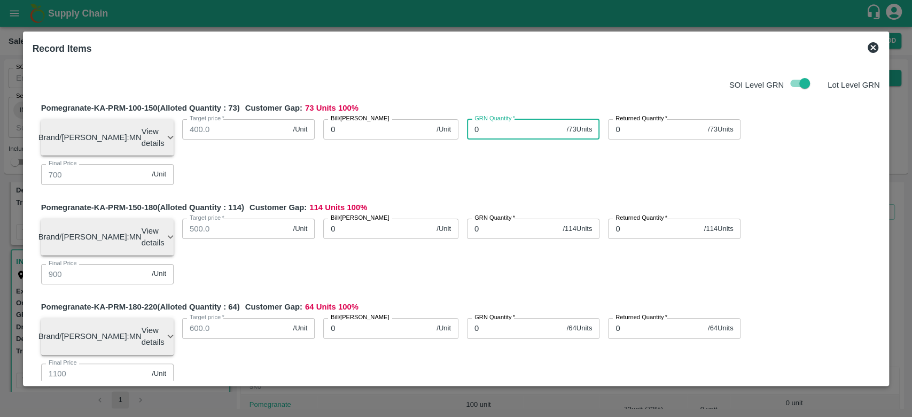
click at [515, 130] on input "0" at bounding box center [515, 129] width 96 height 20
click at [385, 135] on input "0" at bounding box center [377, 129] width 109 height 20
click at [440, 163] on div "Pomegranate-KA-PRM-100-150 (Alloted Quantity : 73 ) Customer Gap: 0 Units 0 % B…" at bounding box center [460, 147] width 839 height 91
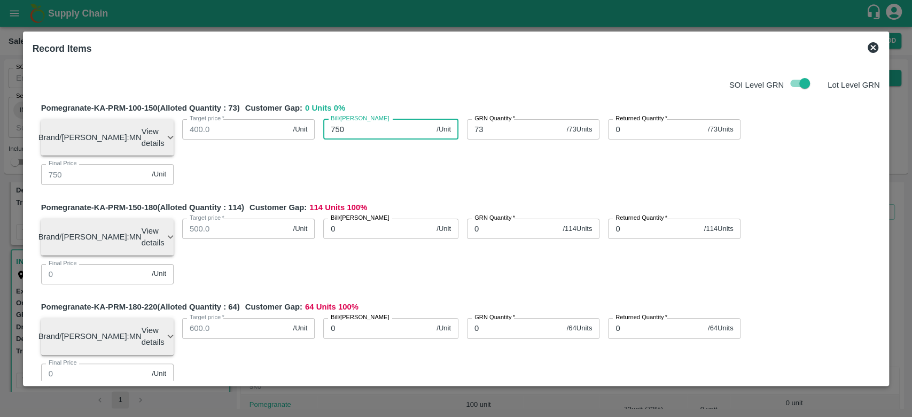
click at [390, 130] on input "750" at bounding box center [377, 129] width 109 height 20
click at [513, 219] on input "0" at bounding box center [512, 229] width 91 height 20
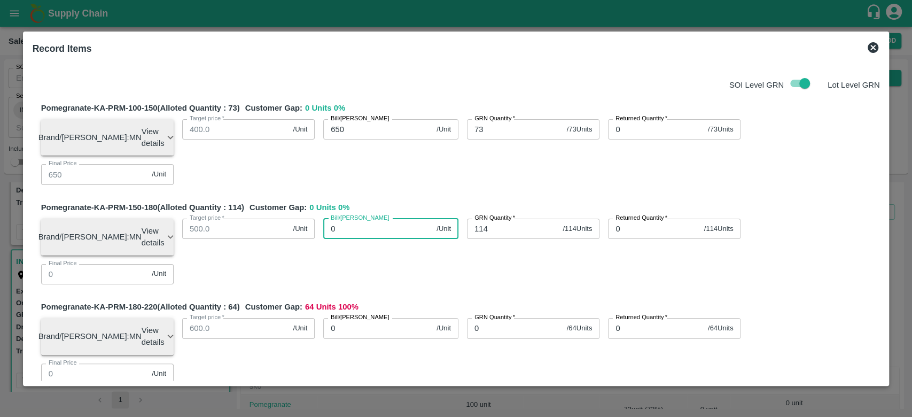
click at [372, 219] on input "0" at bounding box center [377, 229] width 109 height 20
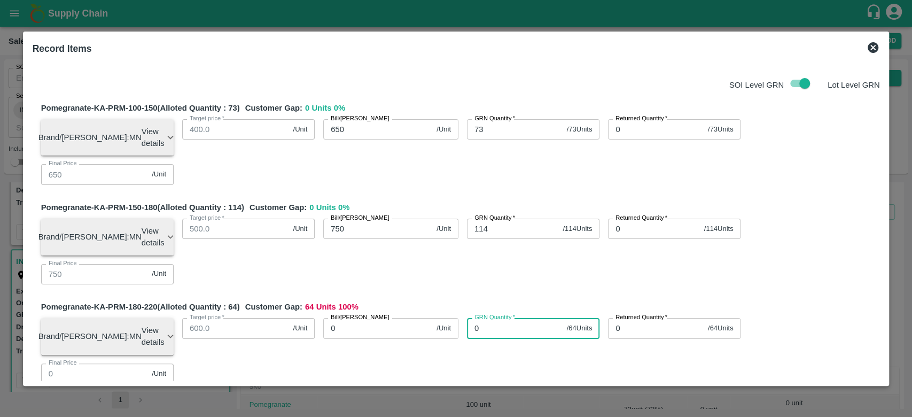
click at [501, 318] on input "0" at bounding box center [515, 328] width 96 height 20
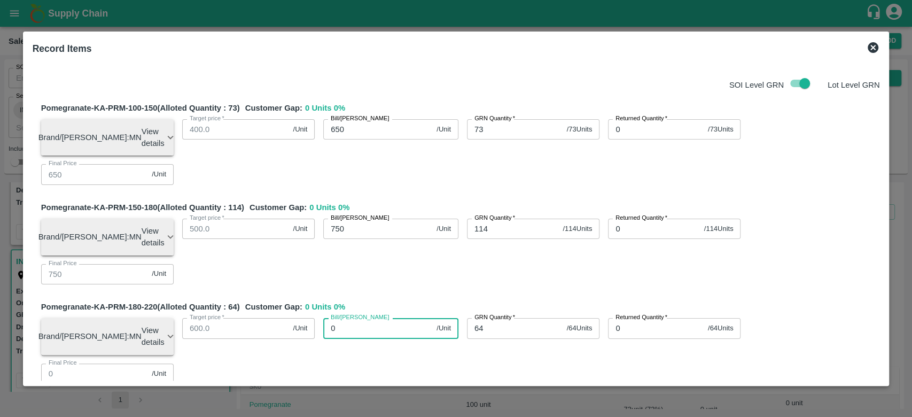
click at [387, 318] on input "0" at bounding box center [377, 328] width 109 height 20
click at [419, 309] on div "Bill/[PERSON_NAME] 900 /Unit Bill/[PERSON_NAME]" at bounding box center [387, 331] width 144 height 45
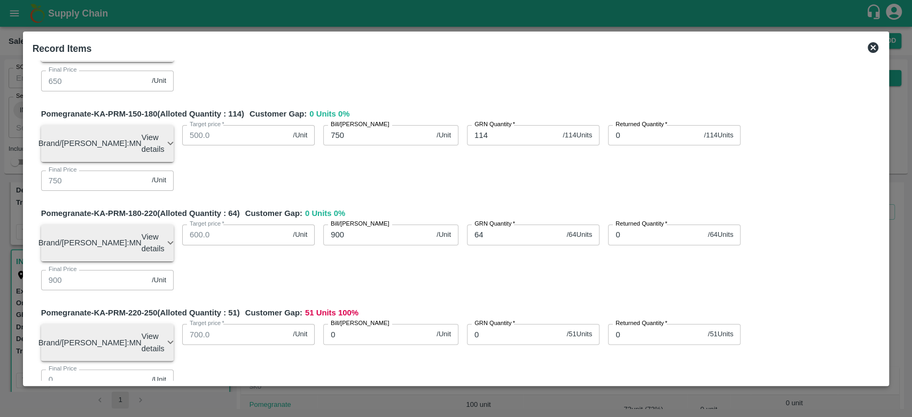
scroll to position [95, 0]
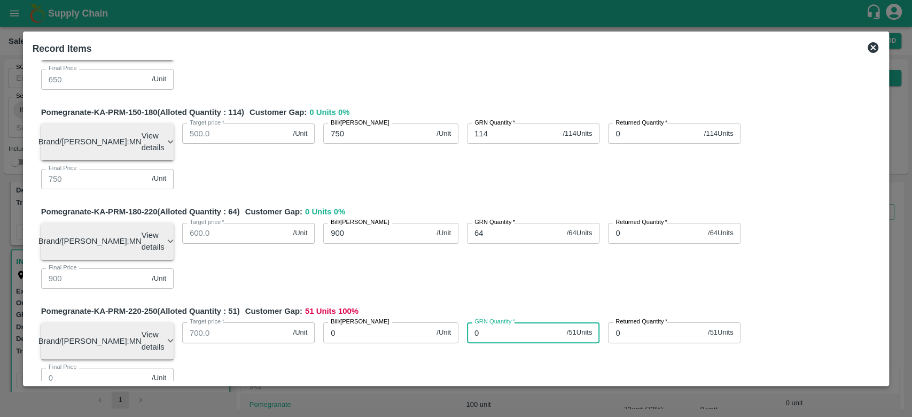
click at [515, 322] on input "0" at bounding box center [515, 332] width 96 height 20
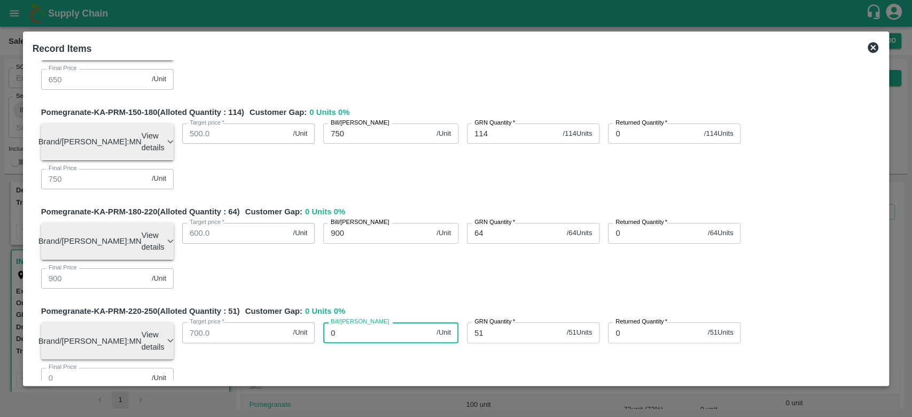
click at [380, 322] on input "0" at bounding box center [377, 332] width 109 height 20
click at [413, 314] on div "Bill/[PERSON_NAME] 1000 /Unit Bill/[PERSON_NAME]" at bounding box center [387, 336] width 144 height 45
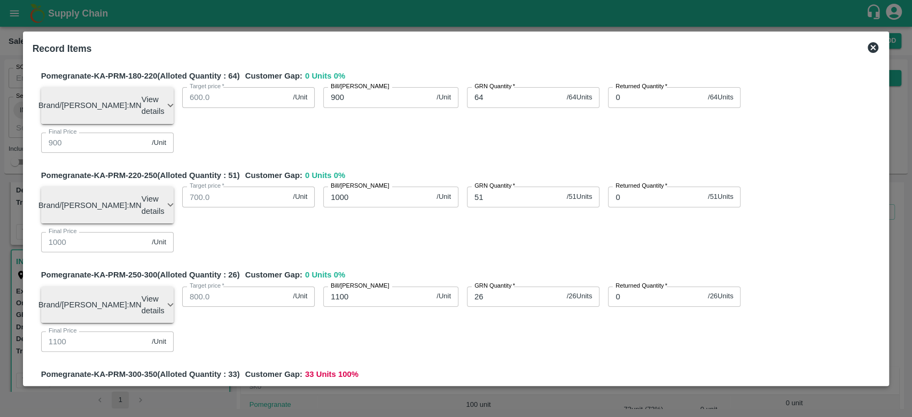
scroll to position [231, 0]
click at [488, 385] on input "0" at bounding box center [515, 395] width 96 height 20
click at [346, 385] on input "0" at bounding box center [377, 395] width 109 height 20
click at [435, 377] on div "Bill/[PERSON_NAME] 1200 /Unit Bill/[PERSON_NAME]" at bounding box center [387, 399] width 144 height 45
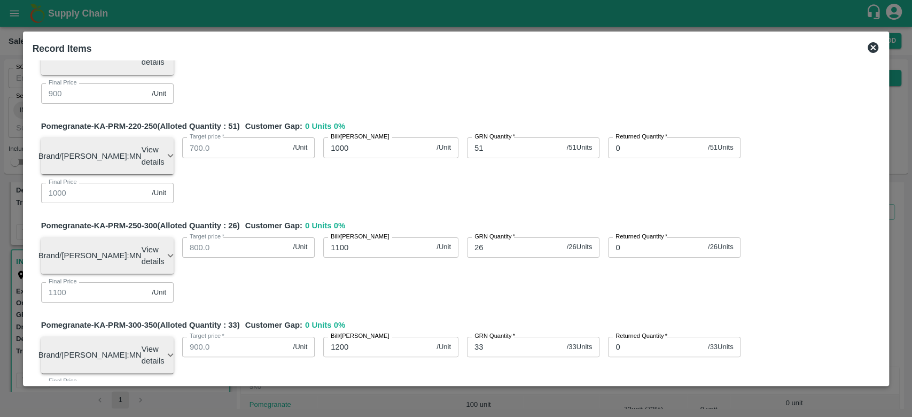
scroll to position [281, 0]
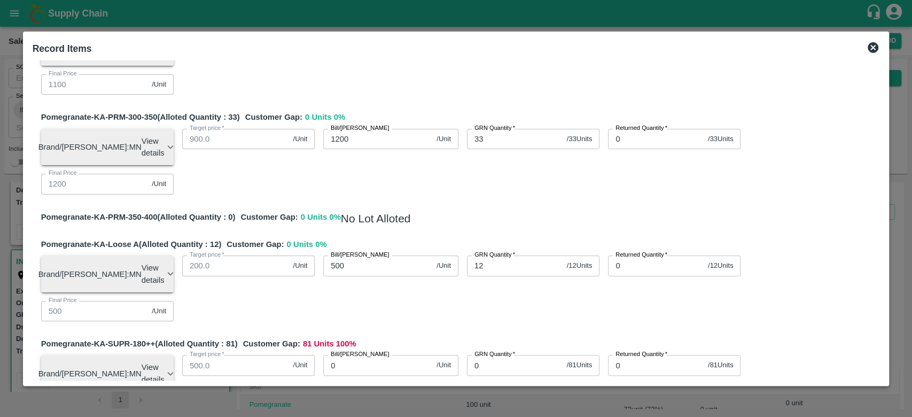
scroll to position [492, 0]
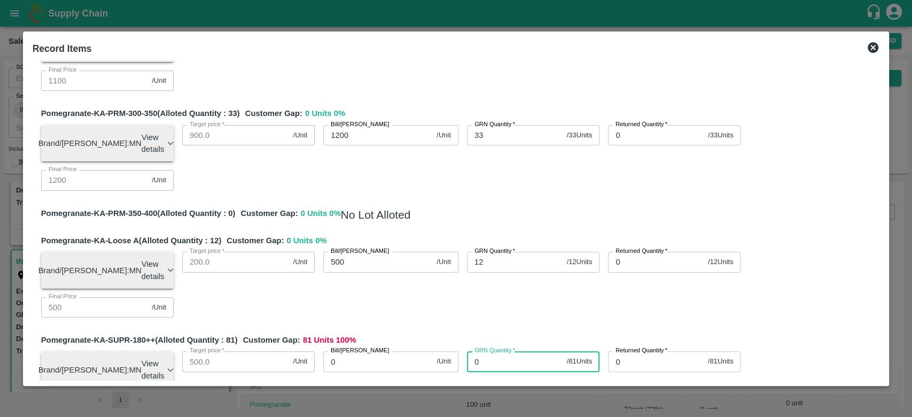
click at [487, 351] on input "0" at bounding box center [515, 361] width 96 height 20
click at [381, 351] on input "0" at bounding box center [377, 361] width 109 height 20
click at [390, 343] on div "Bill/[PERSON_NAME] 600 /Unit Bill/[PERSON_NAME]" at bounding box center [387, 365] width 144 height 45
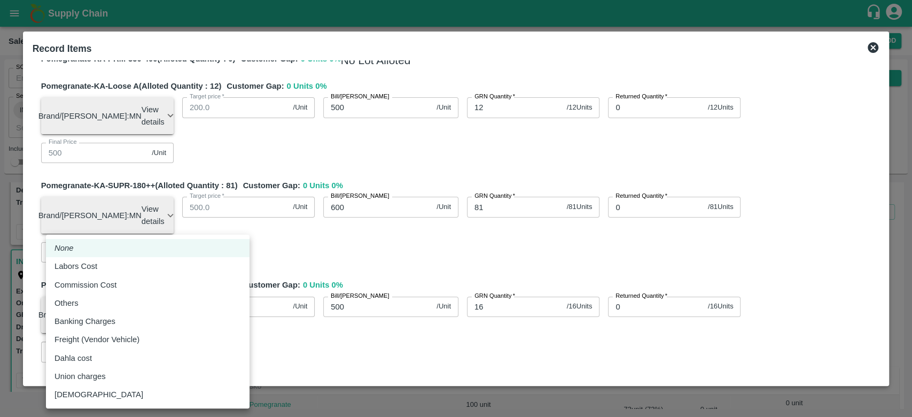
click at [195, 306] on body "Supply Chain Sales Orders Direct Customer Add SO ID SO ID Start Date Start Date…" at bounding box center [456, 208] width 912 height 417
click at [128, 294] on li "Others" at bounding box center [148, 303] width 204 height 18
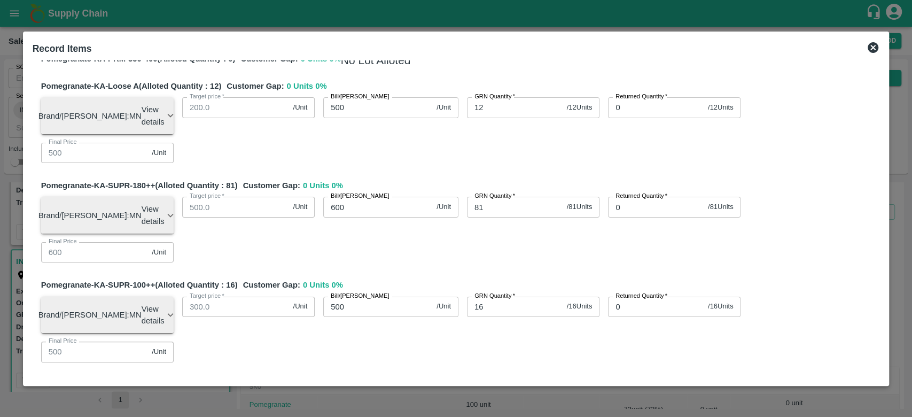
click at [556, 379] on div "Pomegranate-KA-Green (Alloted Quantity : 0 ) Customer Gap: 0 Units 0 % No Lot A…" at bounding box center [460, 388] width 839 height 19
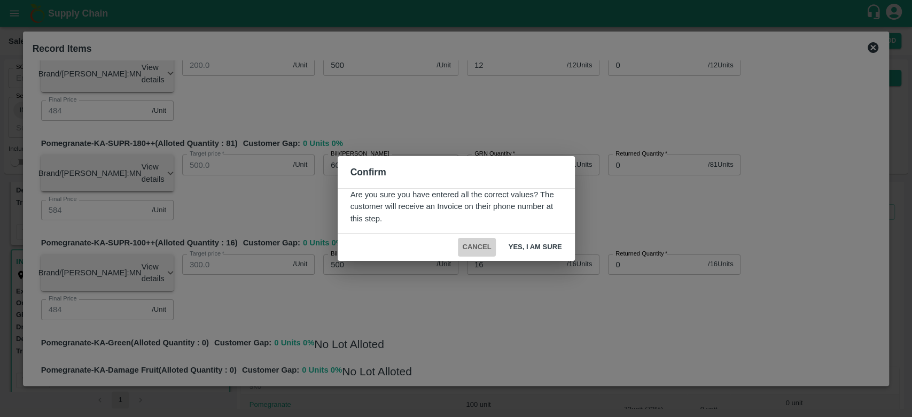
click at [477, 246] on button "Cancel" at bounding box center [476, 247] width 37 height 19
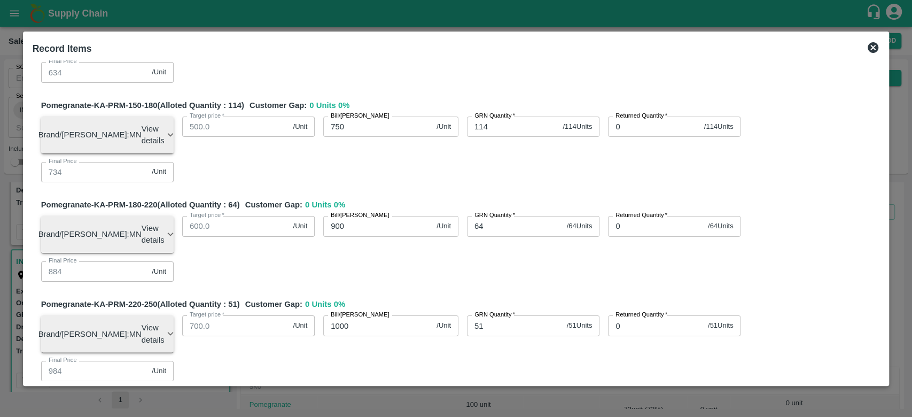
scroll to position [0, 0]
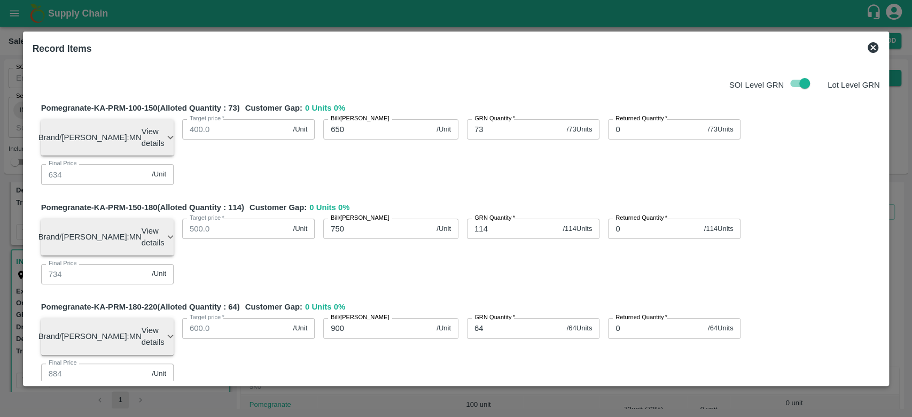
click at [533, 210] on div "GRN Quantity   * 114 / 114 Units GRN Quantity" at bounding box center [528, 232] width 141 height 45
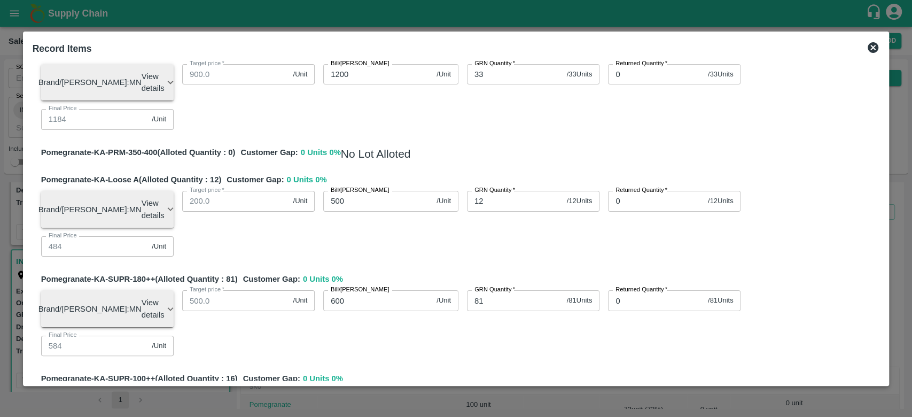
scroll to position [688, 0]
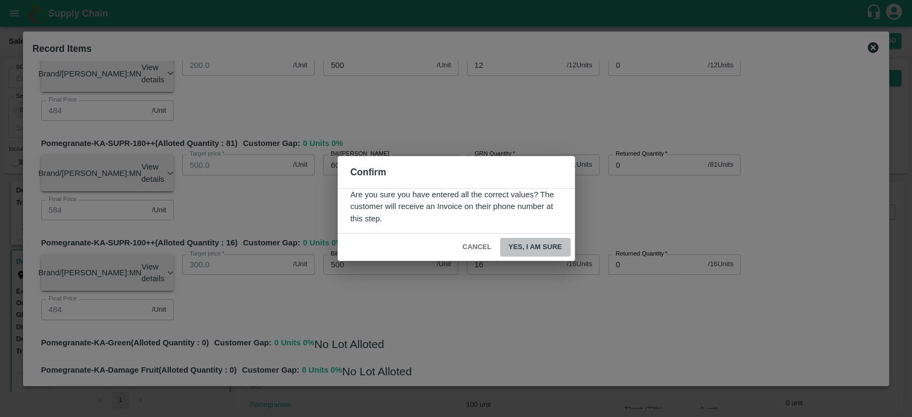
click at [555, 244] on button "Yes, I am sure" at bounding box center [535, 247] width 71 height 19
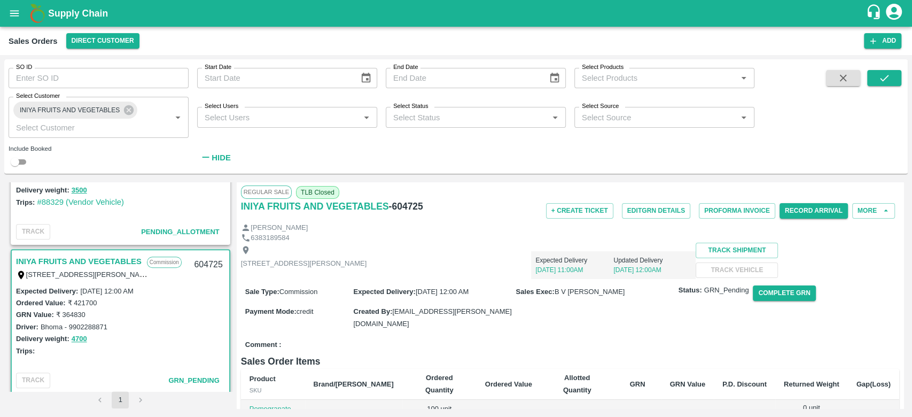
scroll to position [0, 0]
